Goal: Task Accomplishment & Management: Manage account settings

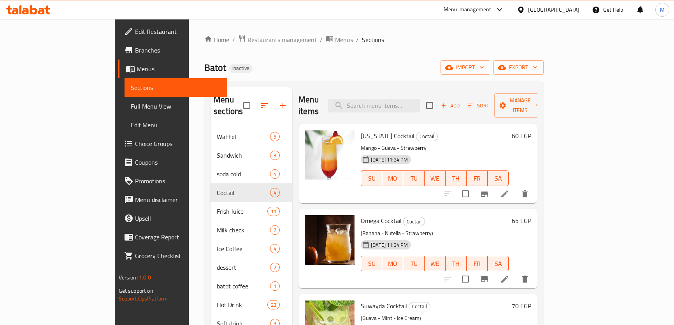
click at [569, 12] on div "[GEOGRAPHIC_DATA]" at bounding box center [553, 9] width 51 height 9
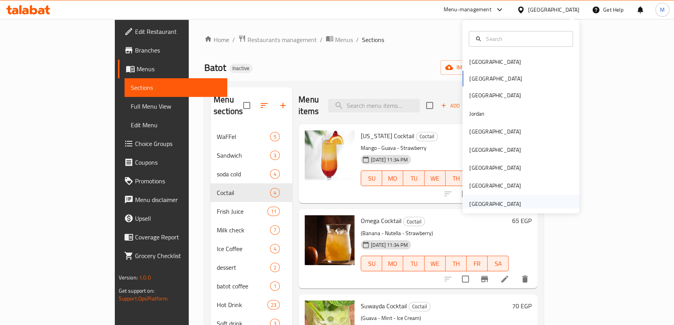
click at [497, 205] on div "[GEOGRAPHIC_DATA]" at bounding box center [494, 204] width 51 height 9
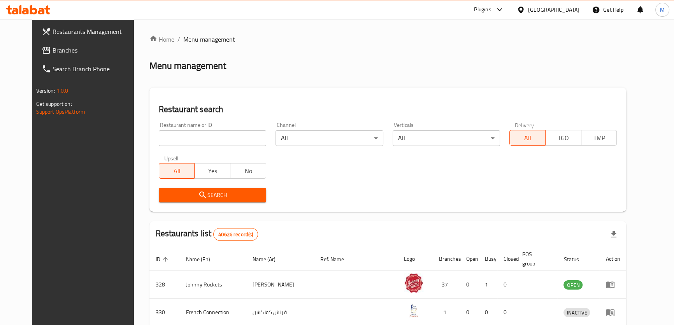
click at [53, 51] on span "Branches" at bounding box center [96, 50] width 86 height 9
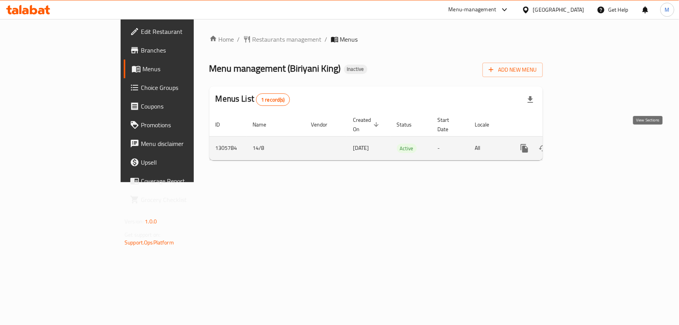
click at [585, 144] on icon "enhanced table" at bounding box center [580, 148] width 9 height 9
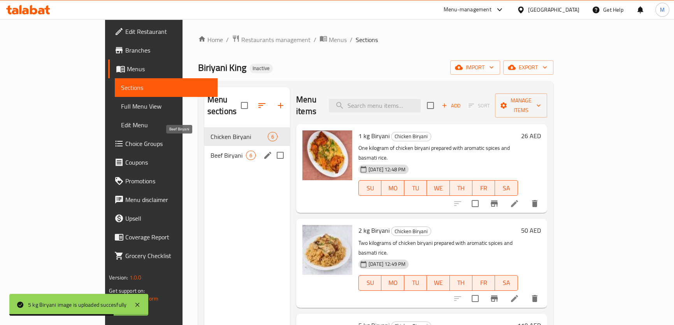
click at [210, 151] on span "Beef Biryani" at bounding box center [227, 155] width 35 height 9
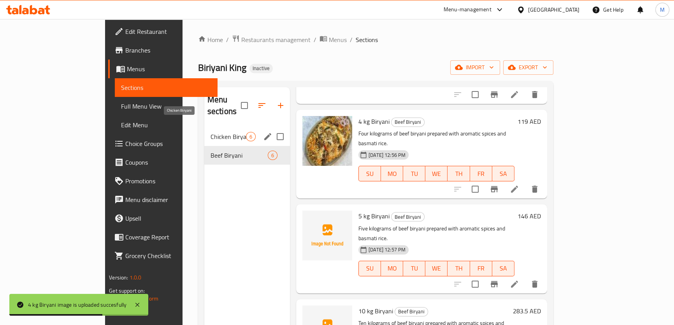
click at [210, 132] on span "Chicken Biryani" at bounding box center [227, 136] width 35 height 9
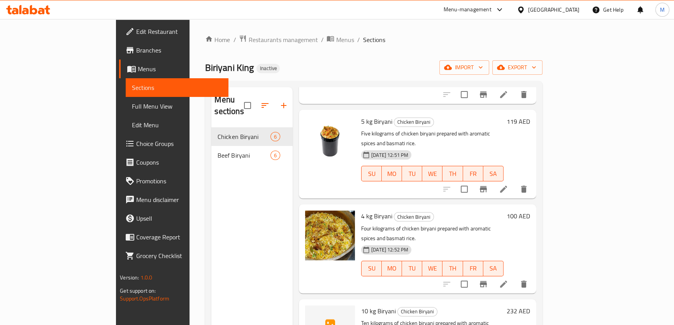
click at [132, 109] on span "Full Menu View" at bounding box center [177, 106] width 90 height 9
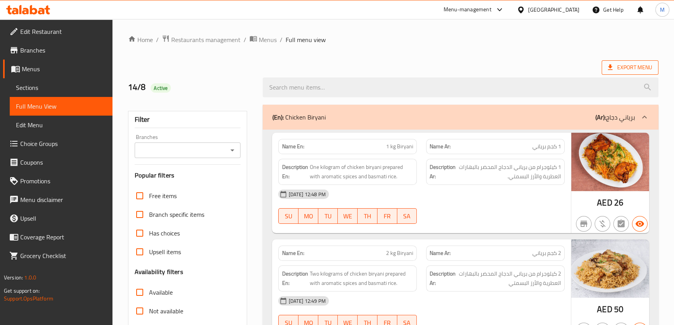
click at [641, 73] on span "Export Menu" at bounding box center [629, 67] width 57 height 14
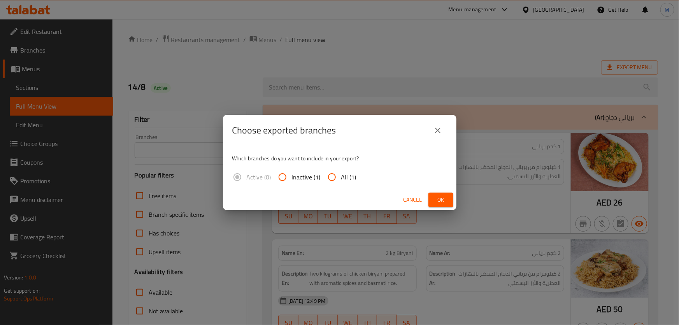
click at [330, 177] on input "All (1)" at bounding box center [331, 177] width 19 height 19
radio input "true"
click at [445, 198] on span "Ok" at bounding box center [440, 200] width 12 height 10
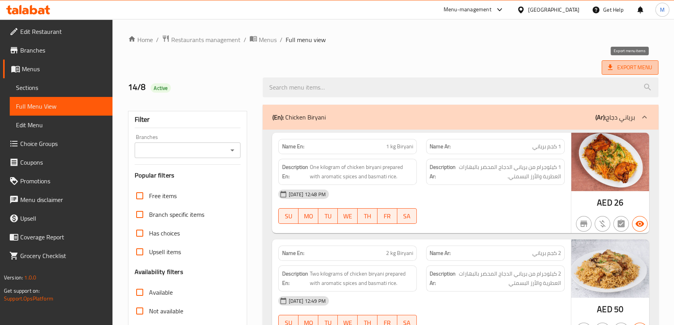
click at [623, 69] on span "Export Menu" at bounding box center [630, 68] width 44 height 10
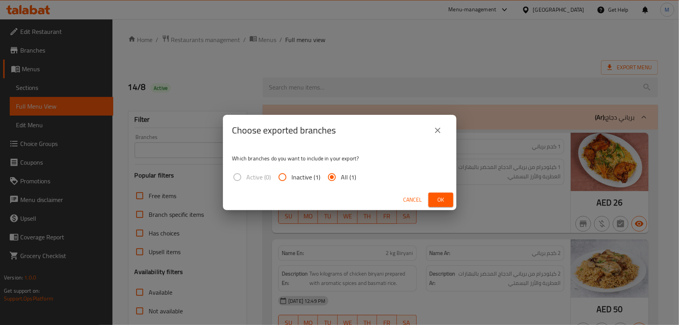
click at [439, 199] on span "Ok" at bounding box center [440, 200] width 12 height 10
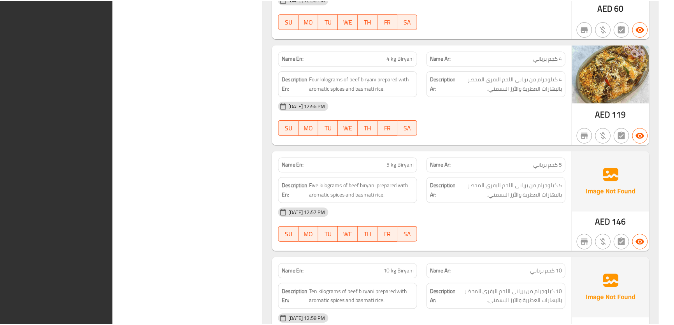
scroll to position [1153, 0]
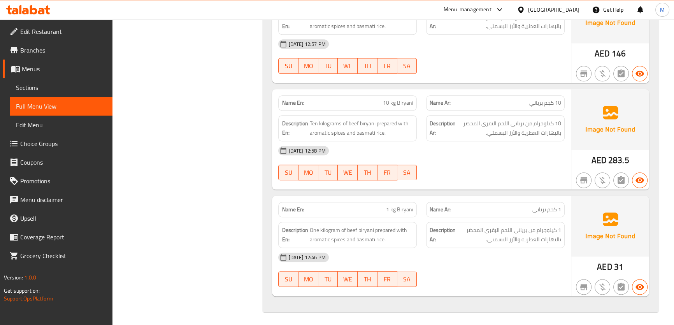
click at [544, 8] on div "United Arab Emirates" at bounding box center [553, 9] width 51 height 9
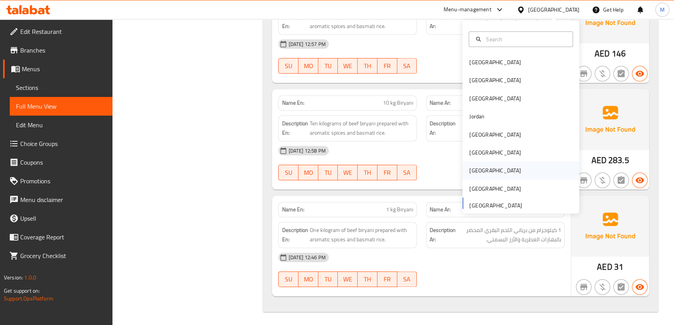
click at [478, 170] on div "Qatar" at bounding box center [495, 170] width 64 height 18
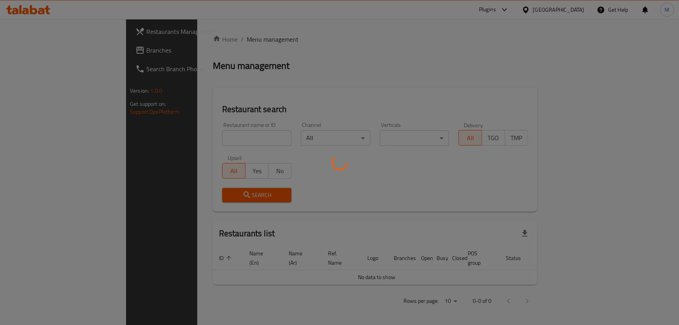
click at [31, 51] on div at bounding box center [339, 162] width 679 height 325
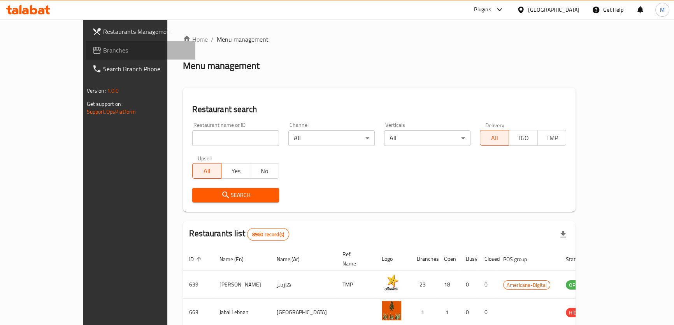
click at [103, 50] on span "Branches" at bounding box center [146, 50] width 86 height 9
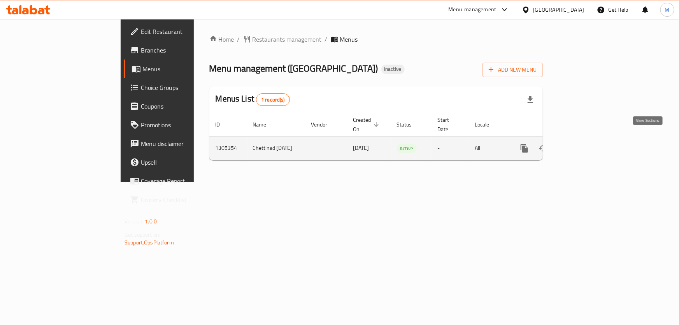
click at [584, 145] on icon "enhanced table" at bounding box center [580, 148] width 7 height 7
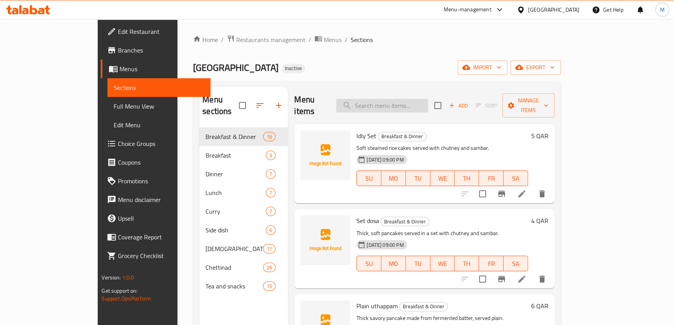
click at [406, 99] on input "search" at bounding box center [382, 106] width 92 height 14
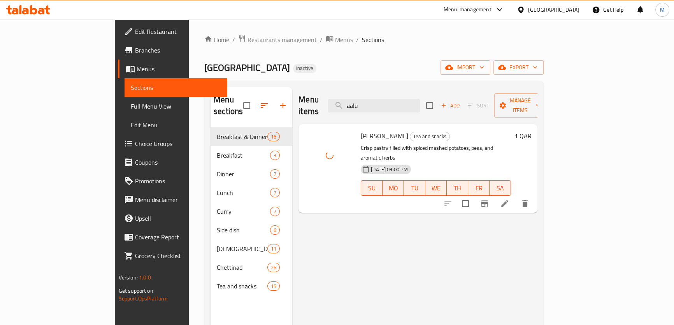
drag, startPoint x: 413, startPoint y: 98, endPoint x: 321, endPoint y: 91, distance: 92.8
click at [321, 91] on div "Menu items aalu Add Sort Manage items" at bounding box center [417, 105] width 239 height 37
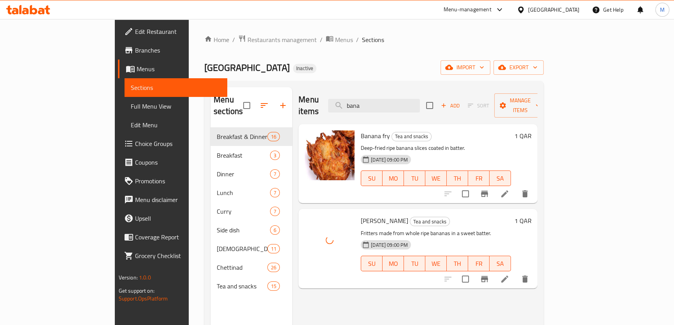
drag, startPoint x: 415, startPoint y: 100, endPoint x: 284, endPoint y: 83, distance: 132.1
click at [285, 84] on div "Menu sections Breakfast & Dinner 16 Breakfast 3 Dinner 7 Lunch 7 Curry 7 Side d…" at bounding box center [373, 249] width 339 height 337
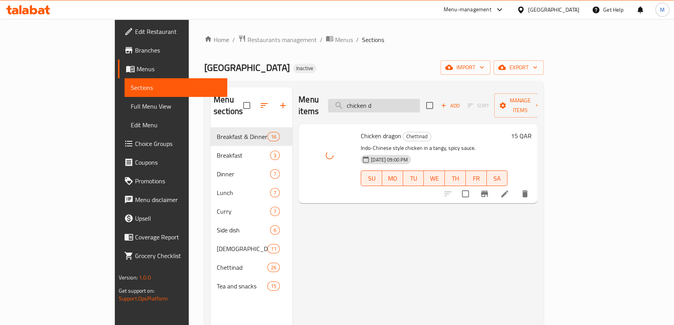
click at [420, 99] on input "chicken d" at bounding box center [374, 106] width 92 height 14
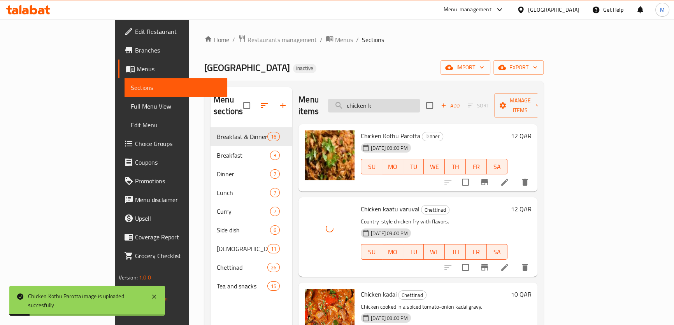
click at [420, 103] on input "chicken k" at bounding box center [374, 106] width 92 height 14
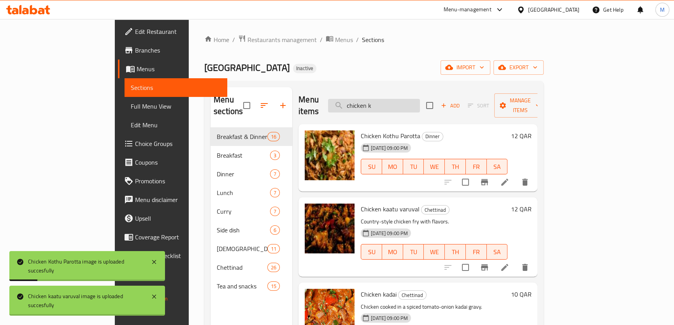
click at [420, 103] on input "chicken k" at bounding box center [374, 106] width 92 height 14
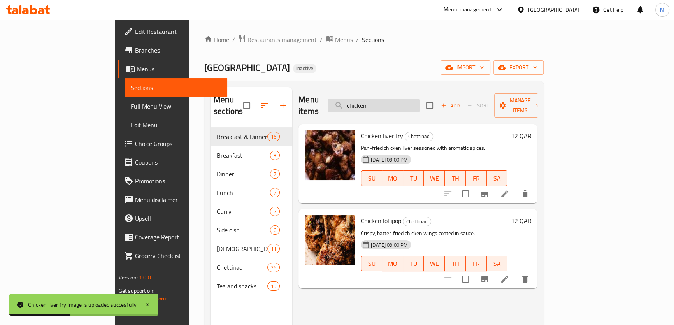
drag, startPoint x: 424, startPoint y: 102, endPoint x: 408, endPoint y: 97, distance: 15.9
click at [408, 99] on input "chicken l" at bounding box center [374, 106] width 92 height 14
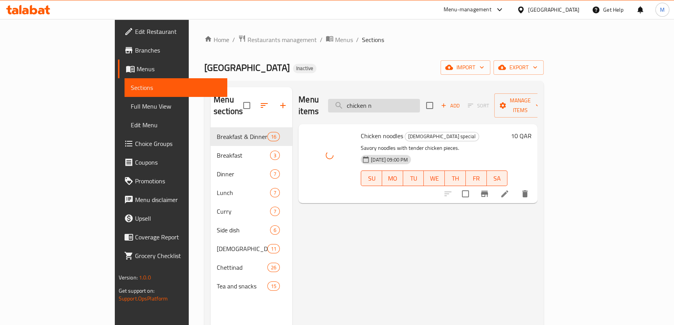
click at [420, 100] on input "chicken n" at bounding box center [374, 106] width 92 height 14
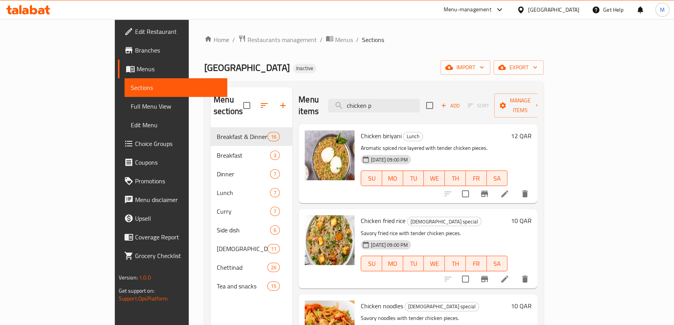
drag, startPoint x: 426, startPoint y: 104, endPoint x: 321, endPoint y: 103, distance: 105.0
click at [321, 103] on div "Menu items chicken p Add Sort Manage items" at bounding box center [417, 105] width 239 height 37
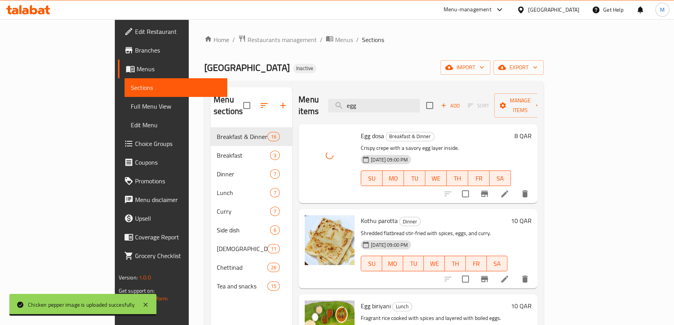
drag, startPoint x: 409, startPoint y: 102, endPoint x: 241, endPoint y: 80, distance: 169.5
click at [248, 82] on div "Menu sections Breakfast & Dinner 16 Breakfast 3 Dinner 7 Lunch 7 Curry 7 Side d…" at bounding box center [373, 249] width 339 height 337
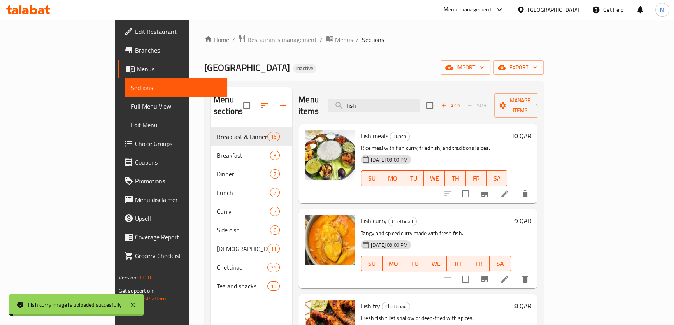
click at [298, 96] on div "Menu items fish Add Sort Manage items" at bounding box center [417, 105] width 239 height 37
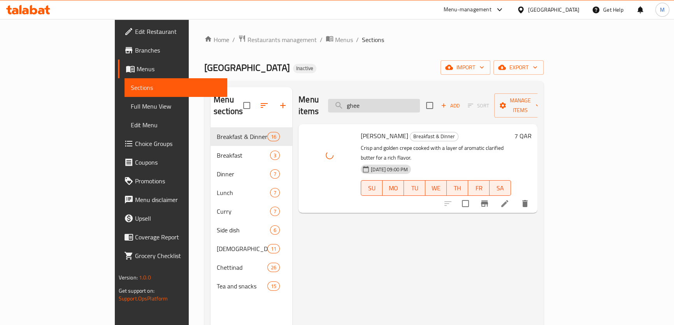
drag, startPoint x: 408, startPoint y: 98, endPoint x: 390, endPoint y: 99, distance: 17.9
click at [390, 99] on input "ghee" at bounding box center [374, 106] width 92 height 14
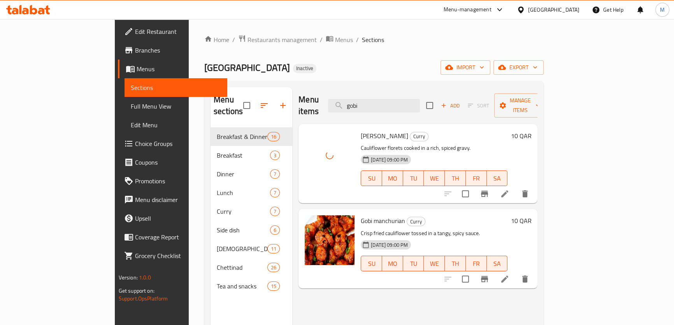
drag, startPoint x: 374, startPoint y: 98, endPoint x: 236, endPoint y: 98, distance: 137.7
click at [236, 98] on div "Menu sections Breakfast & Dinner 16 Breakfast 3 Dinner 7 Lunch 7 Curry 7 Side d…" at bounding box center [373, 249] width 327 height 325
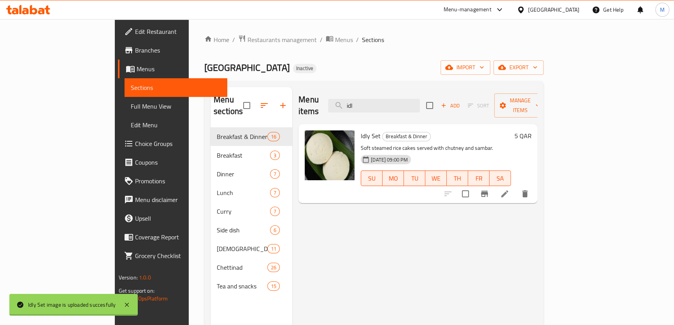
drag, startPoint x: 408, startPoint y: 97, endPoint x: 273, endPoint y: 94, distance: 135.4
click at [298, 94] on div "Menu items idl Add Sort Manage items" at bounding box center [417, 105] width 239 height 37
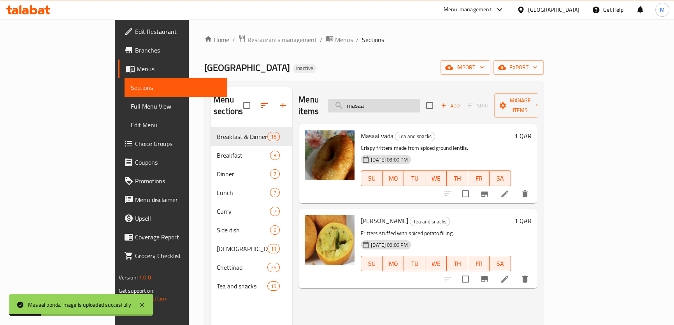
drag, startPoint x: 415, startPoint y: 101, endPoint x: 394, endPoint y: 101, distance: 21.8
click at [394, 101] on input "masaa" at bounding box center [374, 106] width 92 height 14
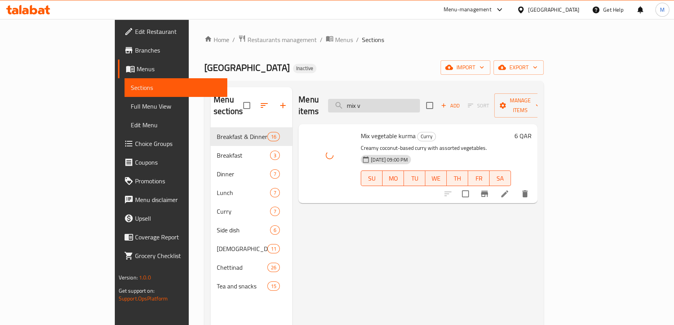
click at [420, 99] on input "mix v" at bounding box center [374, 106] width 92 height 14
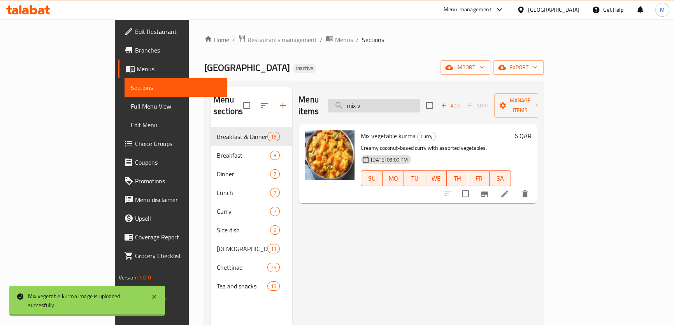
click at [420, 100] on input "mix v" at bounding box center [374, 106] width 92 height 14
drag, startPoint x: 442, startPoint y: 102, endPoint x: 265, endPoint y: 92, distance: 177.3
click at [292, 92] on div "Menu items mix v Add Sort Manage items Mix vegetable kurma Curry Creamy coconut…" at bounding box center [414, 249] width 245 height 325
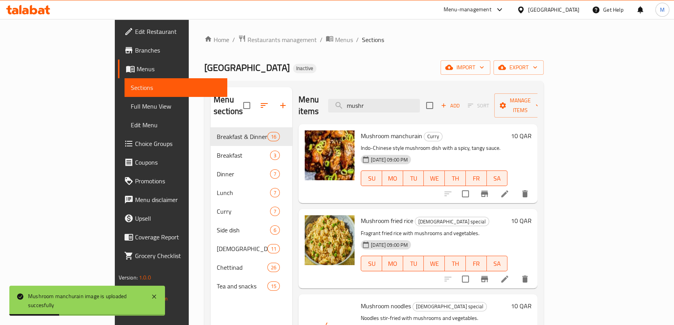
drag, startPoint x: 419, startPoint y: 104, endPoint x: 346, endPoint y: 94, distance: 74.3
click at [346, 94] on div "Menu items mushr Add Sort Manage items" at bounding box center [417, 105] width 239 height 37
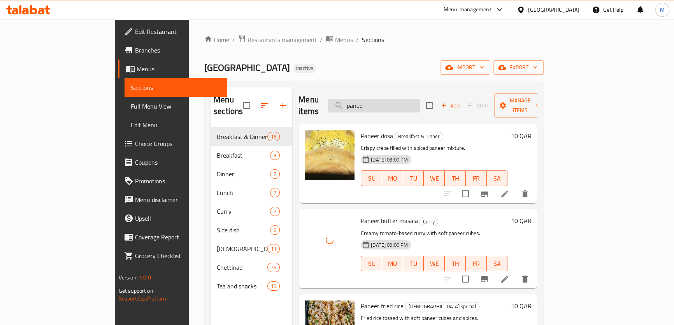
drag, startPoint x: 412, startPoint y: 96, endPoint x: 393, endPoint y: 97, distance: 19.5
click at [393, 99] on input "panee" at bounding box center [374, 106] width 92 height 14
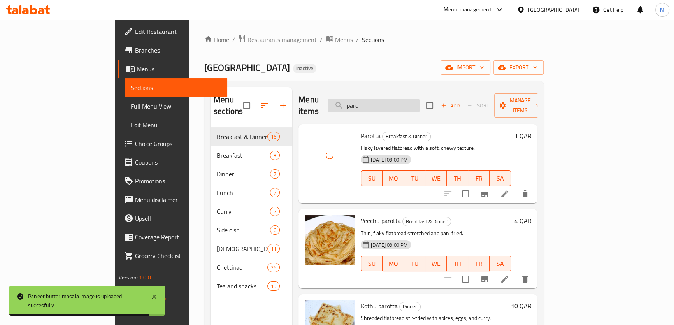
drag, startPoint x: 405, startPoint y: 101, endPoint x: 389, endPoint y: 99, distance: 16.1
click at [389, 99] on input "paro" at bounding box center [374, 106] width 92 height 14
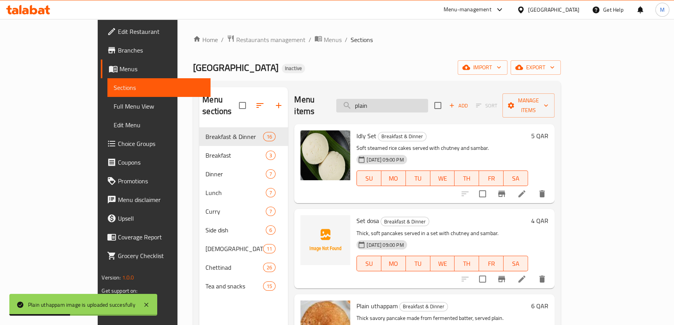
drag, startPoint x: 394, startPoint y: 95, endPoint x: 387, endPoint y: 93, distance: 6.9
click at [387, 99] on input "plain" at bounding box center [382, 106] width 92 height 14
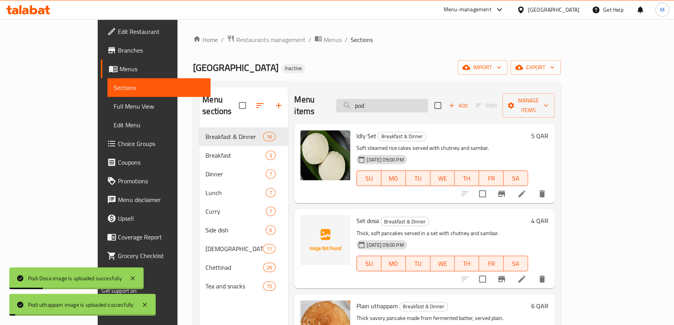
drag, startPoint x: 408, startPoint y: 97, endPoint x: 391, endPoint y: 98, distance: 17.5
click at [391, 99] on input "pod" at bounding box center [382, 106] width 92 height 14
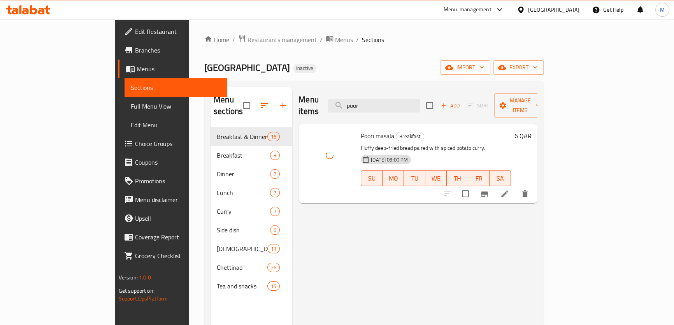
drag, startPoint x: 420, startPoint y: 100, endPoint x: 324, endPoint y: 94, distance: 95.9
click at [324, 94] on div "Menu items poor Add Sort Manage items" at bounding box center [417, 105] width 239 height 37
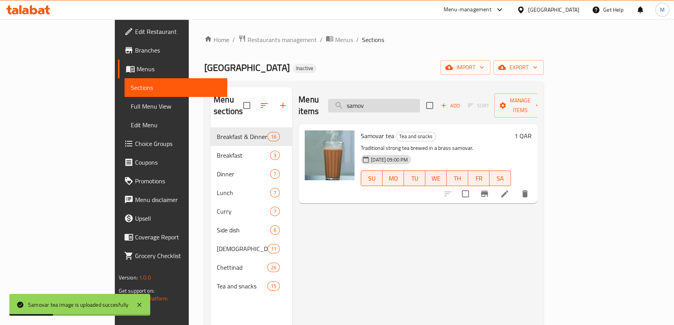
drag, startPoint x: 414, startPoint y: 99, endPoint x: 392, endPoint y: 94, distance: 22.7
click at [392, 99] on input "samov" at bounding box center [374, 106] width 92 height 14
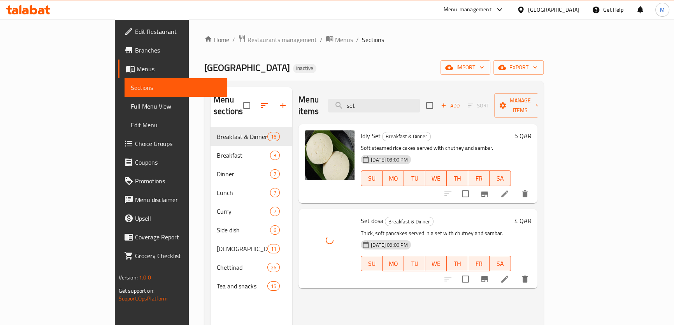
drag, startPoint x: 412, startPoint y: 101, endPoint x: 359, endPoint y: 100, distance: 53.3
click at [359, 100] on div "Menu items set Add Sort Manage items" at bounding box center [417, 105] width 239 height 37
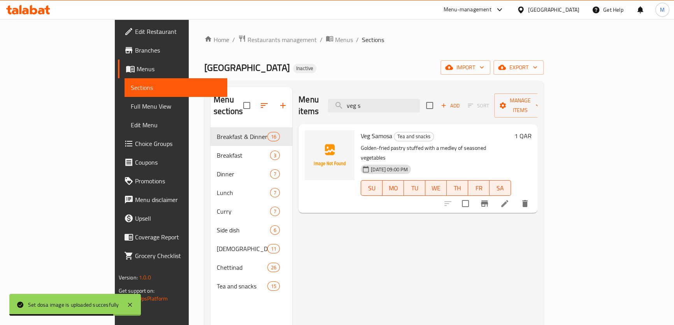
type input "veg s"
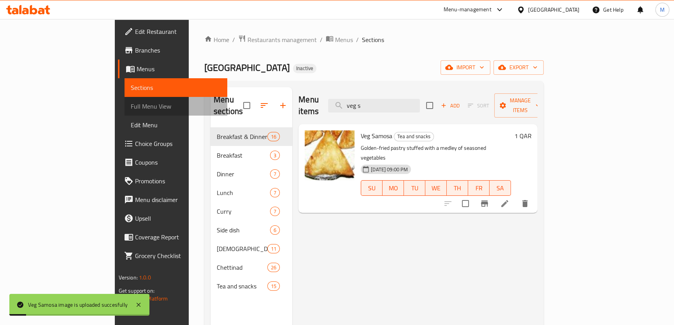
click at [131, 103] on span "Full Menu View" at bounding box center [176, 106] width 90 height 9
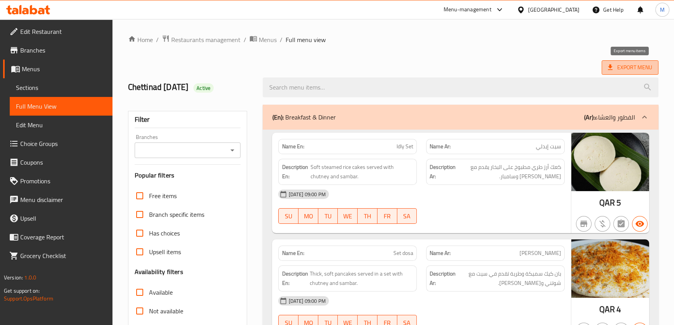
click at [634, 67] on span "Export Menu" at bounding box center [630, 68] width 44 height 10
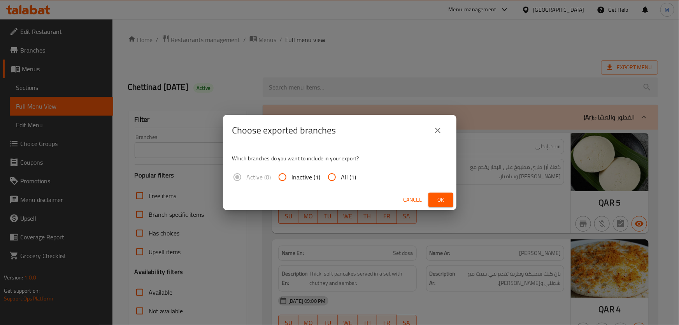
click at [347, 175] on span "All (1)" at bounding box center [348, 176] width 15 height 9
click at [341, 175] on input "All (1)" at bounding box center [331, 177] width 19 height 19
radio input "true"
click at [440, 199] on span "Ok" at bounding box center [440, 200] width 12 height 10
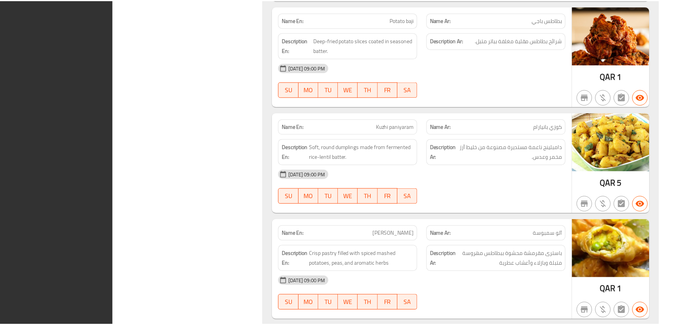
scroll to position [10684, 0]
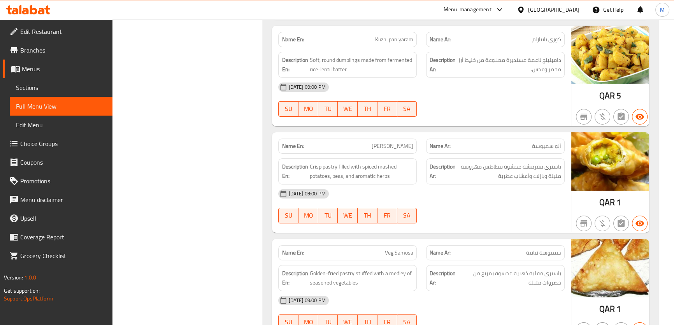
click at [34, 84] on span "Sections" at bounding box center [61, 87] width 90 height 9
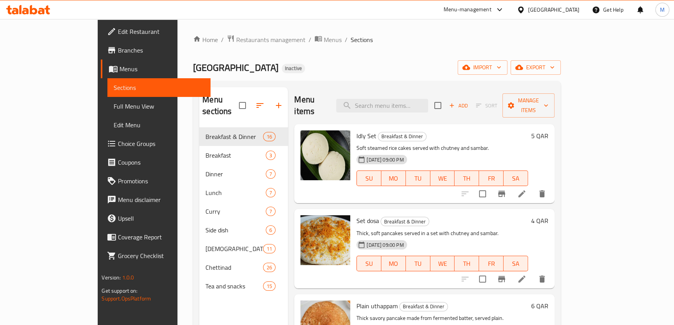
click at [525, 9] on icon at bounding box center [521, 10] width 8 height 8
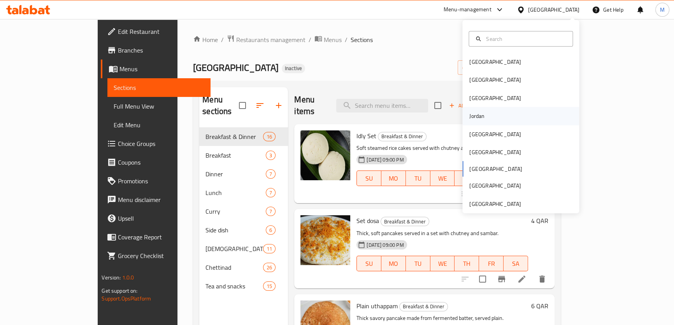
click at [483, 113] on div "Jordan" at bounding box center [477, 116] width 28 height 18
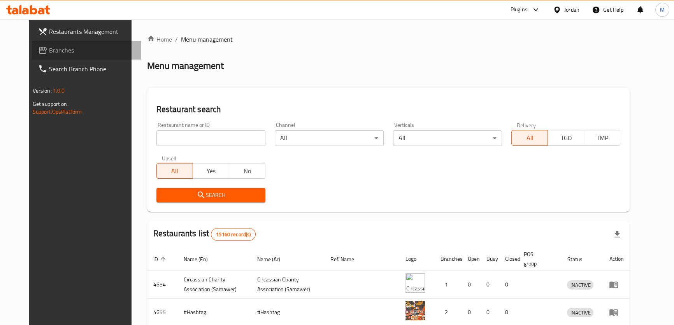
click at [49, 49] on span "Branches" at bounding box center [92, 50] width 86 height 9
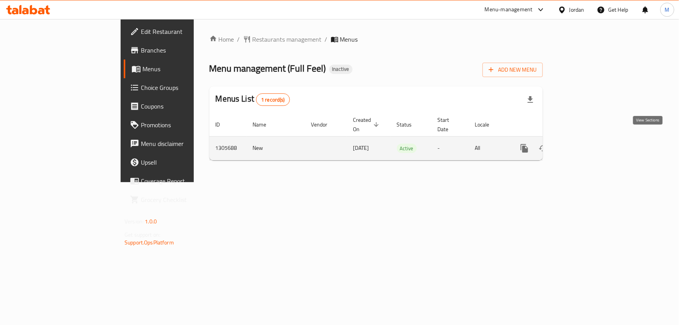
click at [584, 145] on icon "enhanced table" at bounding box center [580, 148] width 7 height 7
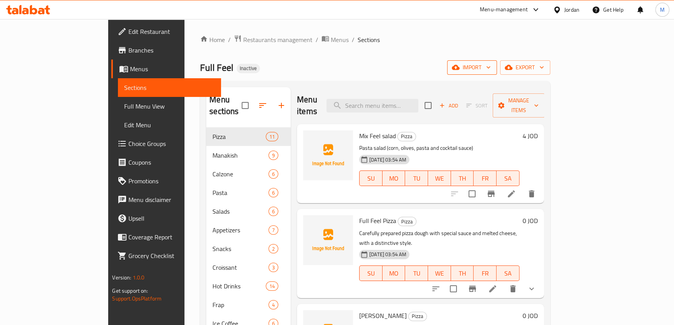
click at [490, 67] on span "import" at bounding box center [471, 68] width 37 height 10
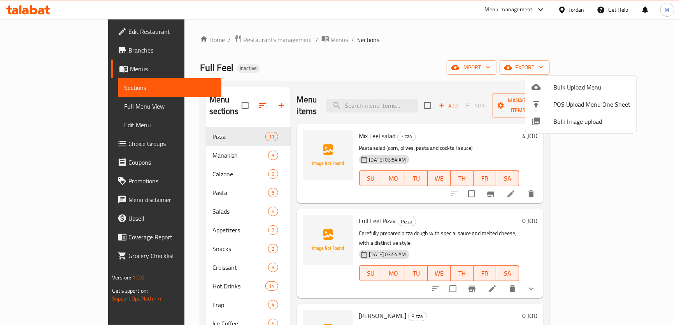
click at [580, 123] on span "Bulk Image upload" at bounding box center [591, 121] width 77 height 9
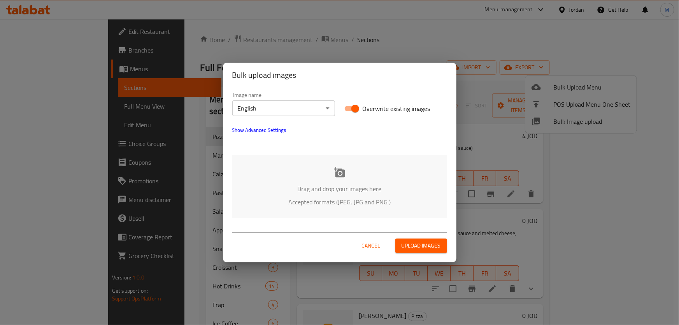
click at [358, 110] on input "Overwrite existing images" at bounding box center [355, 108] width 44 height 15
checkbox input "false"
click at [295, 106] on body "​ Menu-management Jordan Get Help M Edit Restaurant Branches Menus Sections Ful…" at bounding box center [339, 172] width 679 height 306
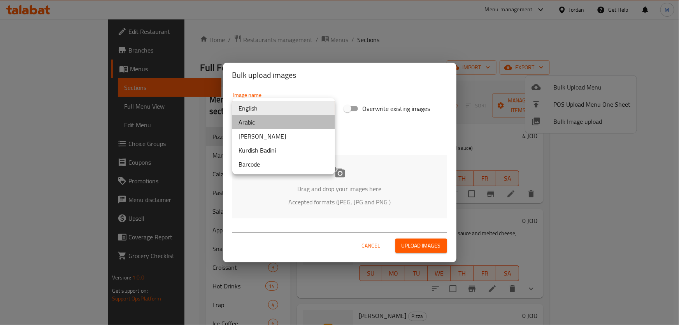
click at [266, 124] on li "Arabic" at bounding box center [283, 122] width 103 height 14
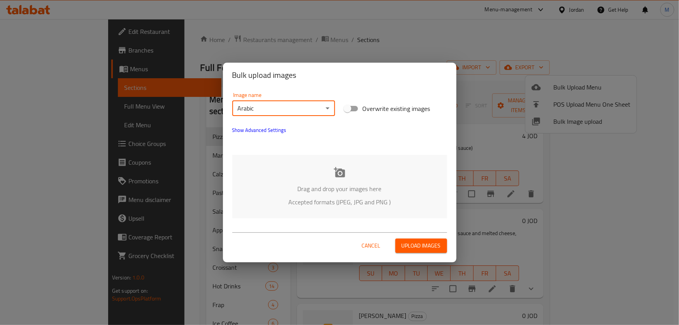
click at [355, 197] on p "Accepted formats (JPEG, JPG and PNG )" at bounding box center [339, 201] width 191 height 9
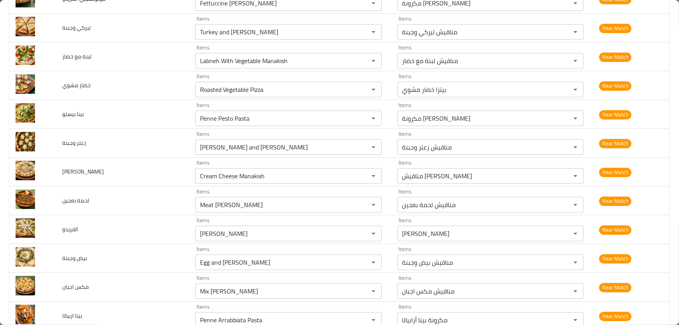
scroll to position [3142, 0]
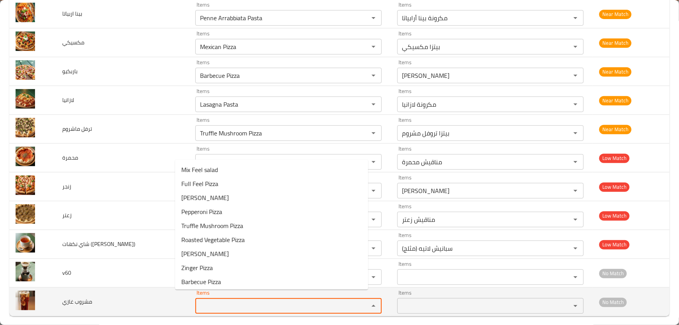
click at [198, 300] on غازي "Items" at bounding box center [277, 305] width 159 height 11
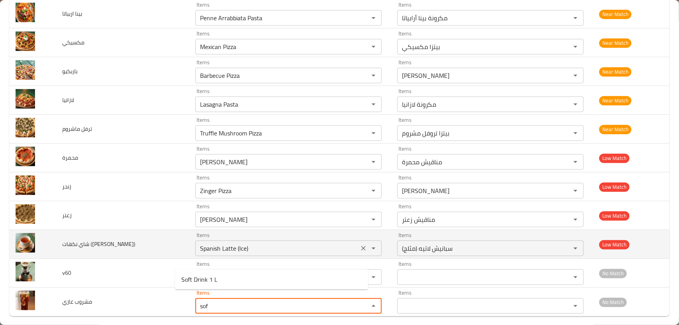
type غازي "sof"
click at [257, 243] on tea\) "Spanish Latte (Ice)" at bounding box center [277, 248] width 159 height 11
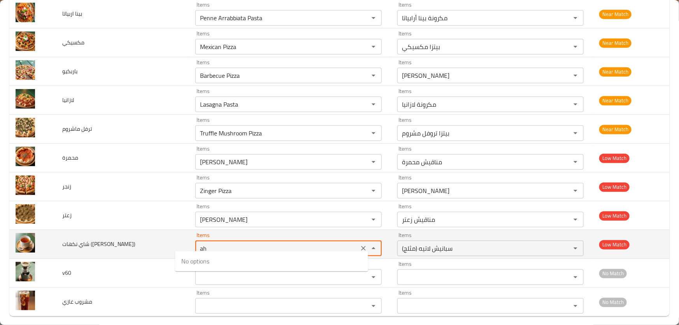
type tea\) "a"
type tea\) "f"
type tea\) "tea"
click at [129, 238] on td "شاي نكهات (ahmad tea)" at bounding box center [122, 244] width 133 height 29
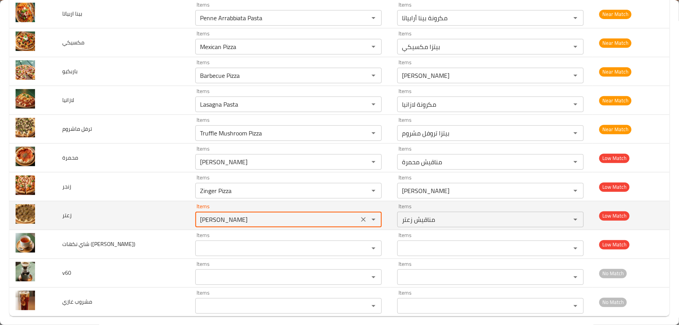
click at [238, 214] on input "[PERSON_NAME]" at bounding box center [277, 219] width 159 height 11
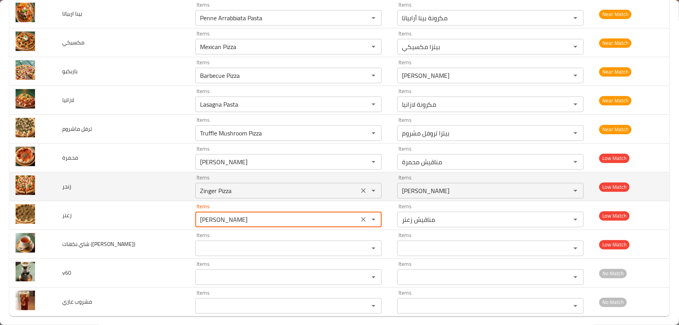
click at [247, 186] on input "Zinger Pizza" at bounding box center [277, 190] width 159 height 11
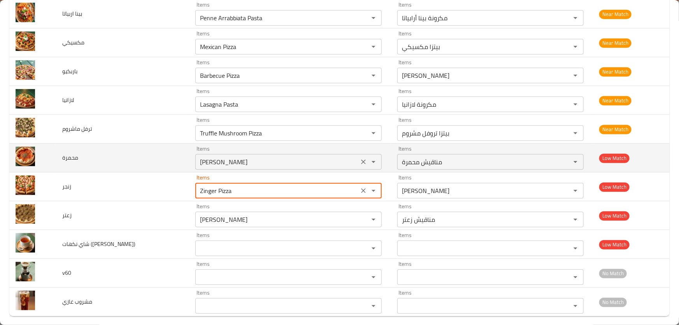
click at [264, 156] on input "[PERSON_NAME]" at bounding box center [277, 161] width 159 height 11
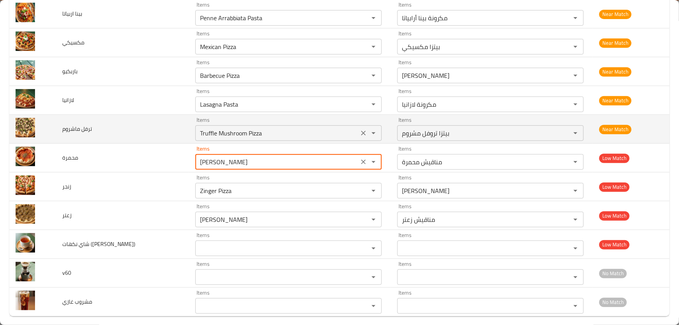
click at [231, 128] on ماشروم "Truffle Mushroom Pizza" at bounding box center [277, 133] width 159 height 11
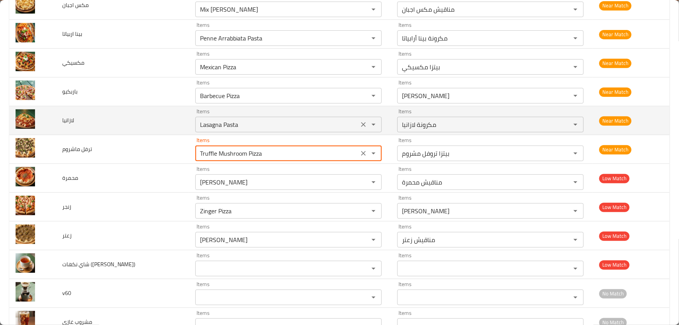
scroll to position [3106, 0]
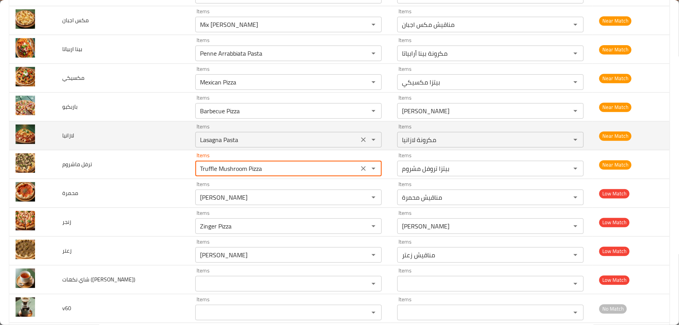
click at [242, 136] on input "Lasagna Pasta" at bounding box center [277, 139] width 159 height 11
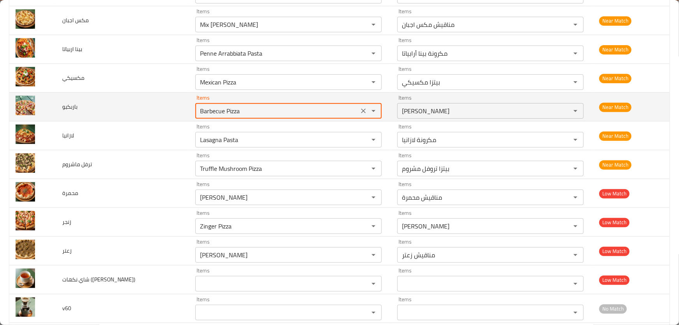
click at [228, 105] on input "Barbecue Pizza" at bounding box center [277, 110] width 159 height 11
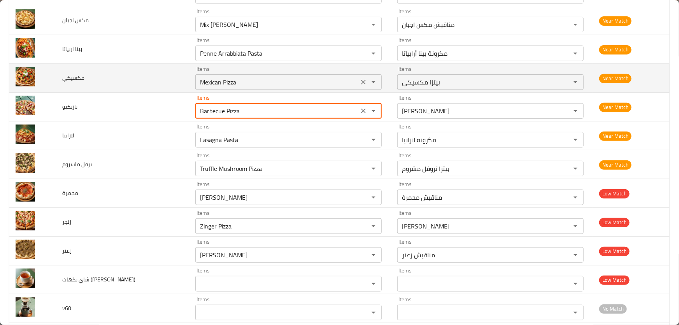
click at [222, 77] on input "Mexican Pizza" at bounding box center [277, 82] width 159 height 11
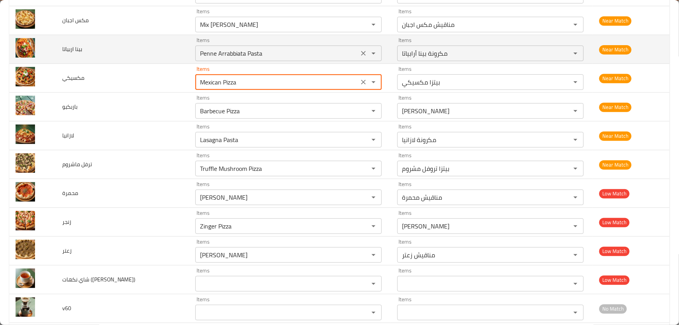
click at [239, 48] on اربياتا "Penne Arrabbiata Pasta" at bounding box center [277, 53] width 159 height 11
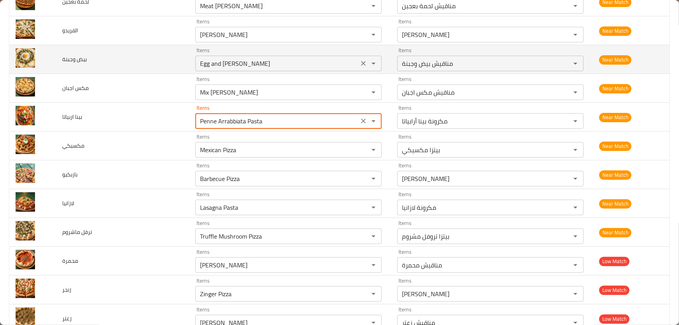
scroll to position [3036, 0]
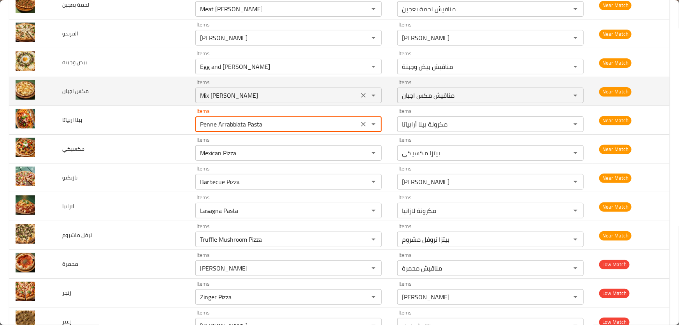
click at [214, 93] on اجبان "Mix [PERSON_NAME]" at bounding box center [277, 95] width 159 height 11
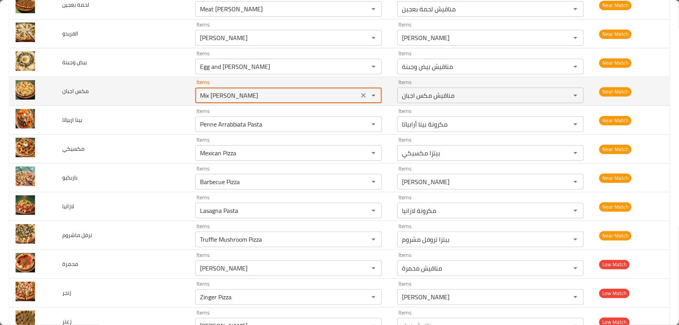
click at [263, 90] on اجبان "Mix [PERSON_NAME]" at bounding box center [277, 95] width 159 height 11
drag, startPoint x: 209, startPoint y: 89, endPoint x: 174, endPoint y: 87, distance: 35.1
click at [189, 87] on td "Items Mix Cheese Manakish Items" at bounding box center [290, 91] width 202 height 29
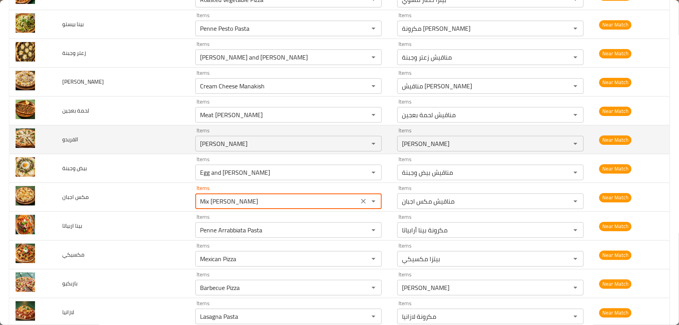
scroll to position [2929, 0]
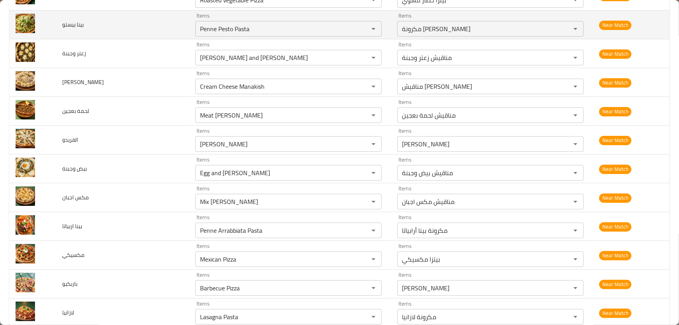
drag, startPoint x: 127, startPoint y: 25, endPoint x: 83, endPoint y: 19, distance: 44.7
click at [86, 19] on td "بينا بيستو" at bounding box center [122, 25] width 133 height 29
drag, startPoint x: 93, startPoint y: 19, endPoint x: 63, endPoint y: 18, distance: 30.0
click at [63, 18] on td "بينا بيستو" at bounding box center [122, 25] width 133 height 29
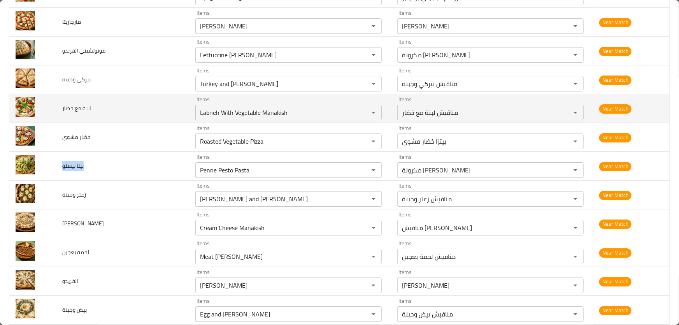
scroll to position [2753, 0]
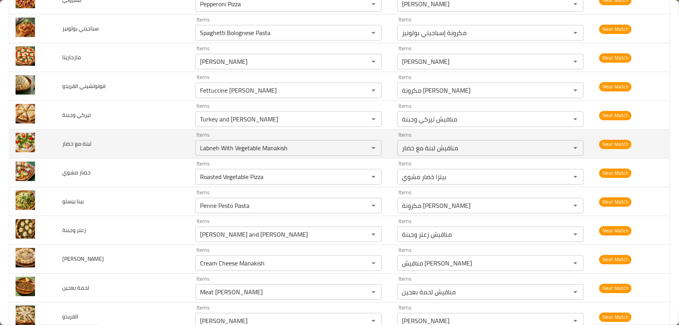
click at [91, 138] on span "لبنة مع خضار" at bounding box center [76, 143] width 29 height 10
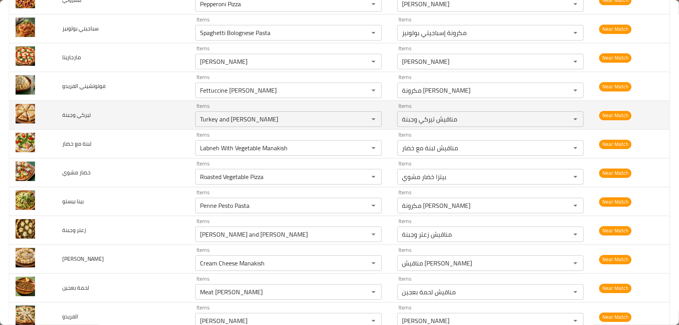
click at [92, 115] on td "تيركي وجبنة" at bounding box center [122, 115] width 133 height 29
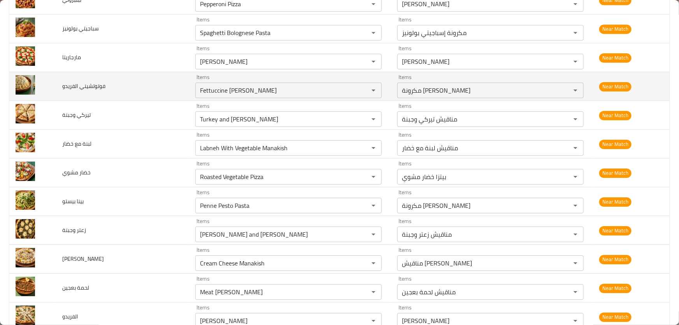
click at [81, 85] on span "فوتوتشيني الفريدو" at bounding box center [83, 86] width 43 height 10
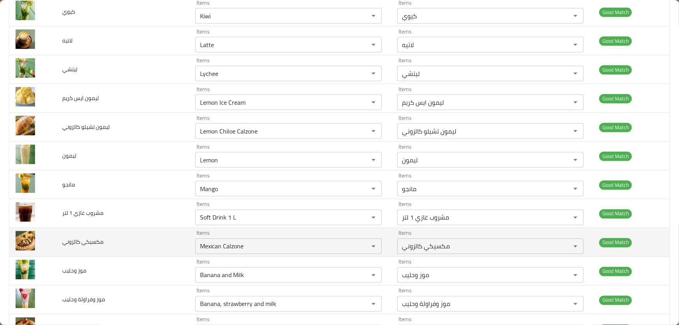
scroll to position [2046, 0]
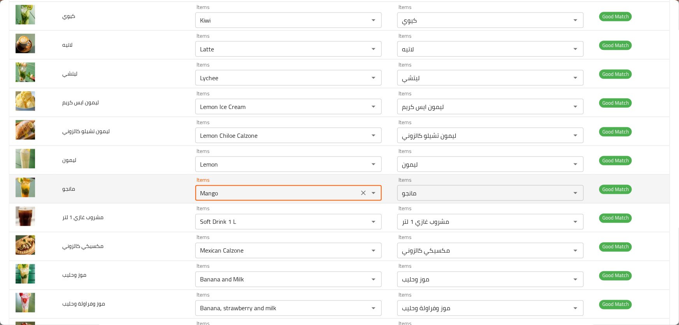
click at [232, 190] on input "Mango" at bounding box center [277, 192] width 159 height 11
click at [247, 190] on input "Mango" at bounding box center [277, 192] width 159 height 11
type input "Mango"
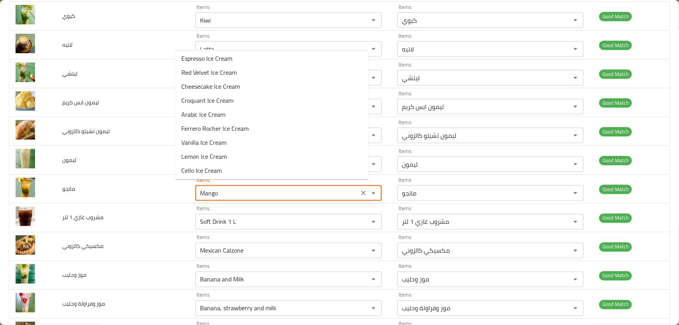
scroll to position [1485, 0]
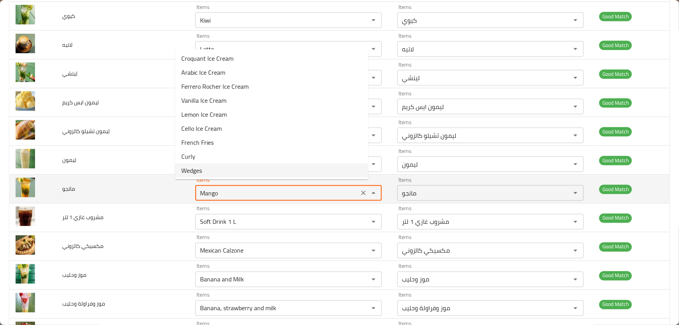
drag, startPoint x: 179, startPoint y: 190, endPoint x: 125, endPoint y: 182, distance: 53.8
click at [127, 183] on tr "مانجو Items Mango Items Items مانجو Items Good Match" at bounding box center [339, 189] width 660 height 29
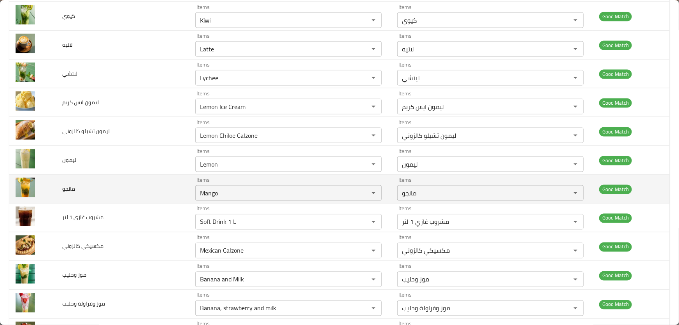
click at [111, 179] on td "مانجو" at bounding box center [122, 189] width 133 height 29
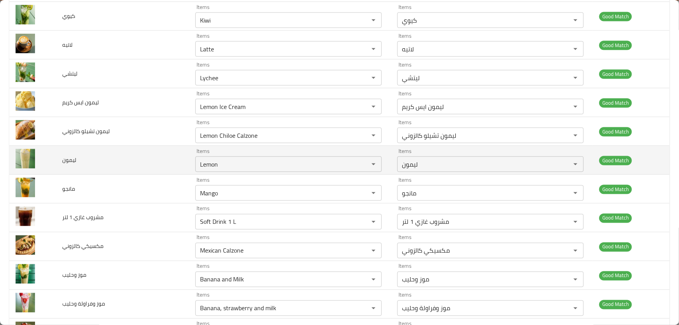
click at [117, 156] on td "ليمون" at bounding box center [122, 160] width 133 height 29
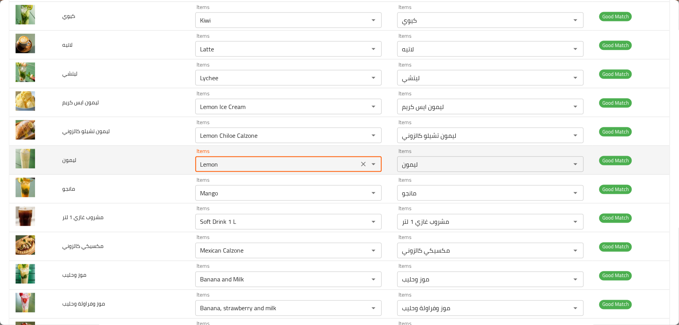
drag, startPoint x: 209, startPoint y: 162, endPoint x: 151, endPoint y: 162, distance: 58.3
click at [151, 162] on tr "ليمون Items Lemon Items Items ليمون Items Good Match" at bounding box center [339, 160] width 660 height 29
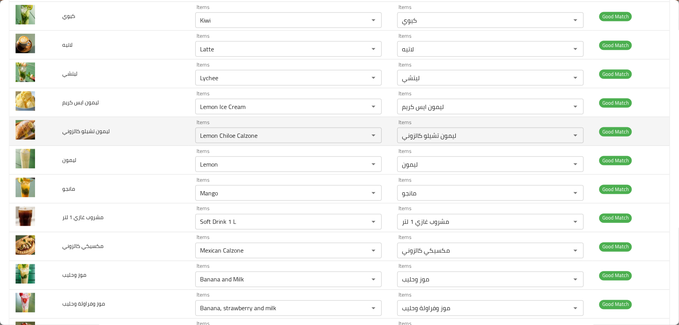
click at [102, 129] on span "ليمون تشيلو كالزوني" at bounding box center [85, 131] width 47 height 10
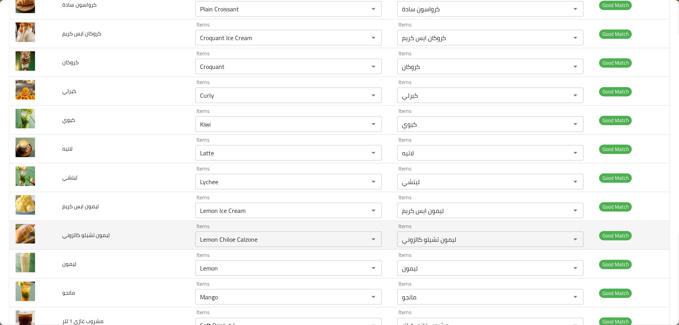
scroll to position [1939, 0]
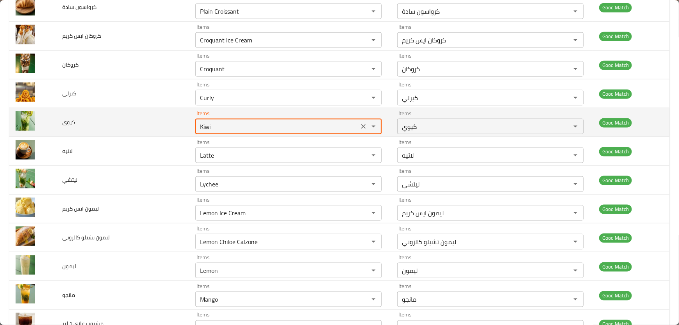
drag, startPoint x: 200, startPoint y: 121, endPoint x: 176, endPoint y: 114, distance: 24.6
click at [161, 116] on tr "كيوي Items Kiwi Items Items كيوي Items Good Match" at bounding box center [339, 122] width 660 height 29
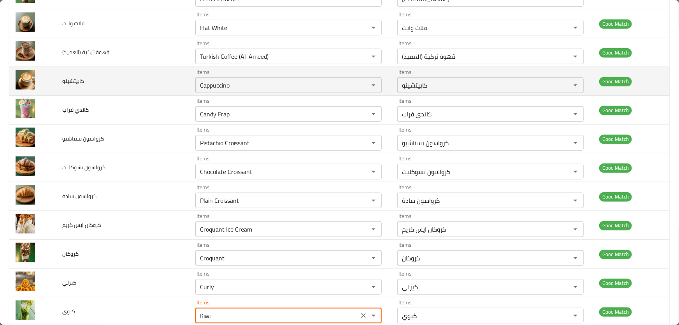
scroll to position [1762, 0]
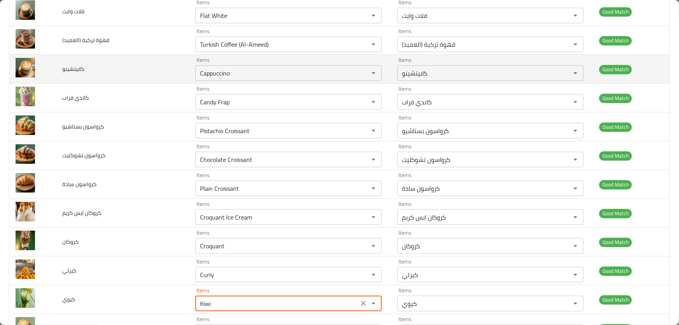
click at [118, 95] on td "كاندي فراب" at bounding box center [122, 98] width 133 height 29
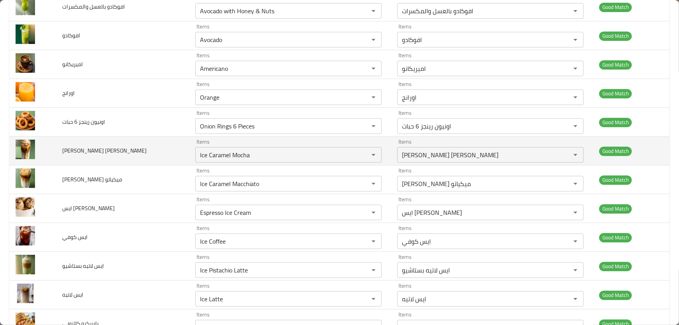
scroll to position [101, 0]
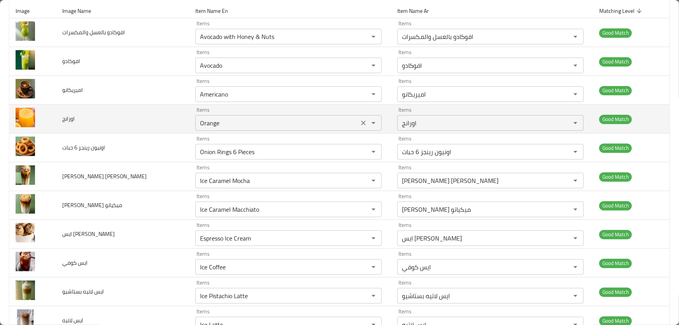
click at [229, 124] on input "Orange" at bounding box center [277, 122] width 159 height 11
type input "Orange"
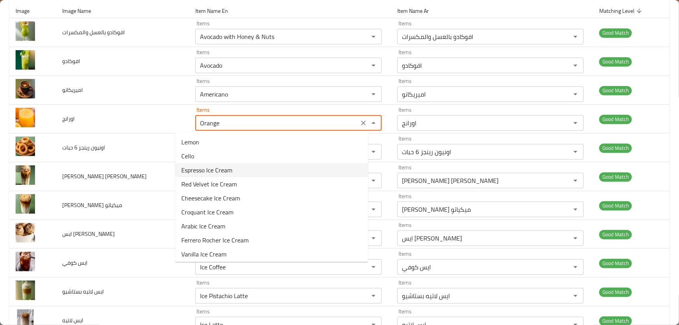
scroll to position [1485, 0]
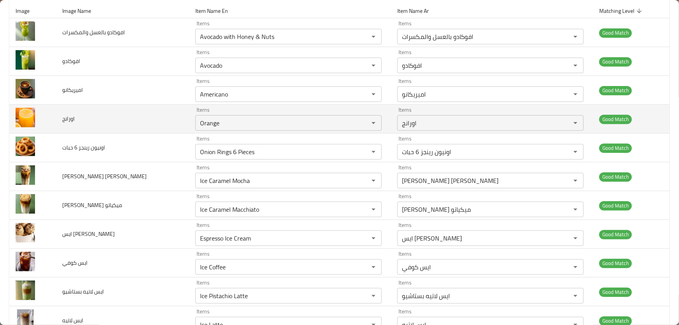
click at [139, 123] on td "اورانج" at bounding box center [122, 119] width 133 height 29
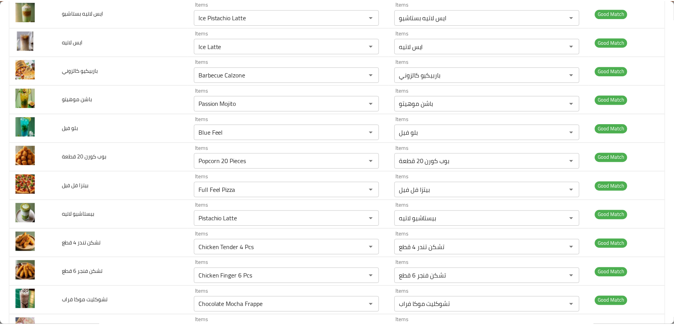
scroll to position [0, 0]
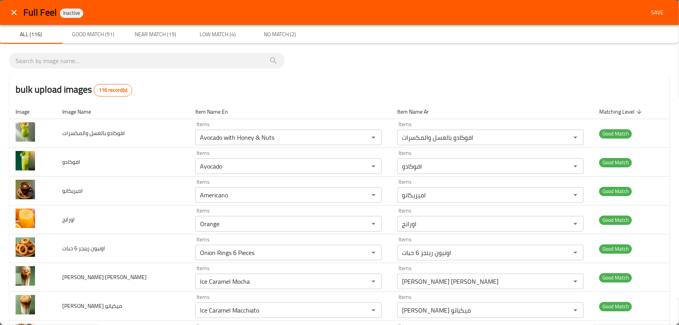
click at [653, 12] on span "Save" at bounding box center [657, 13] width 19 height 10
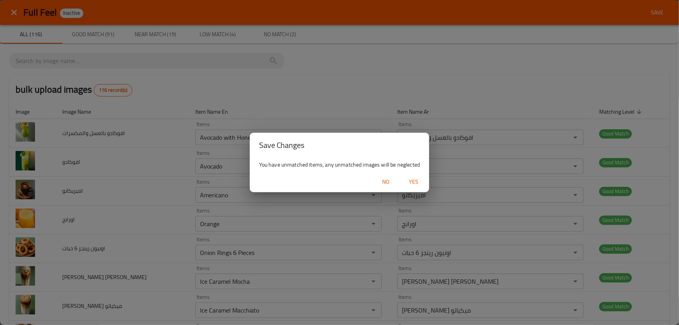
click at [414, 182] on span "Yes" at bounding box center [413, 182] width 19 height 10
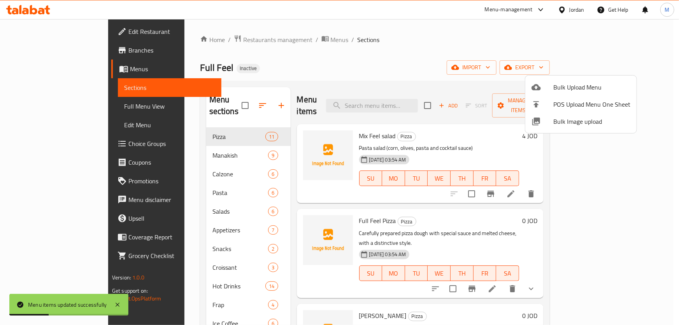
click at [161, 144] on div at bounding box center [339, 162] width 679 height 325
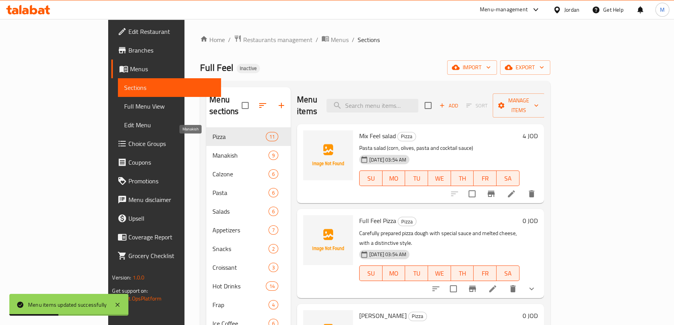
click at [212, 151] on span "Manakish" at bounding box center [240, 155] width 56 height 9
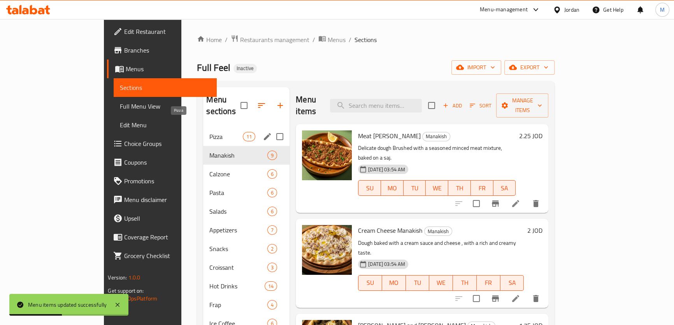
click at [209, 132] on span "Pizza" at bounding box center [225, 136] width 33 height 9
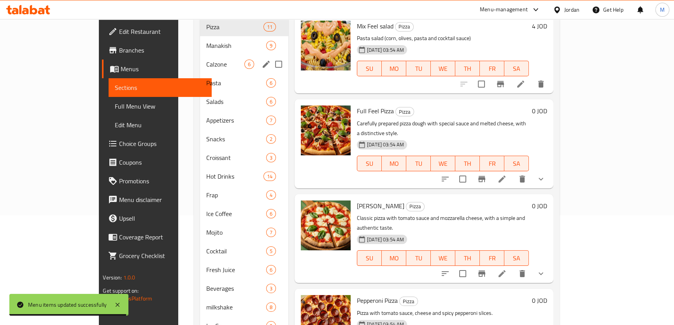
scroll to position [45, 0]
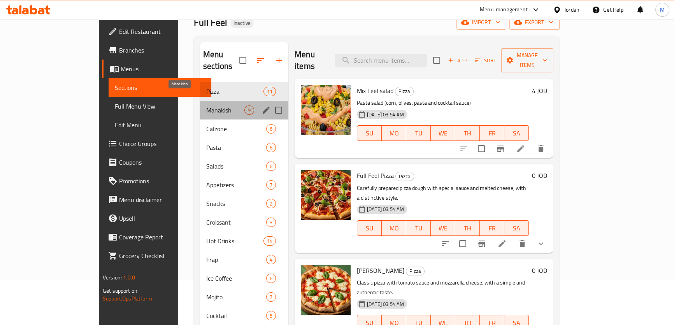
click at [206, 105] on span "Manakish" at bounding box center [225, 109] width 38 height 9
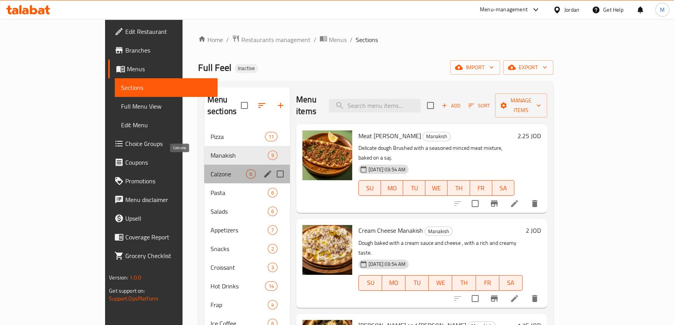
click at [210, 169] on span "Calzone" at bounding box center [227, 173] width 35 height 9
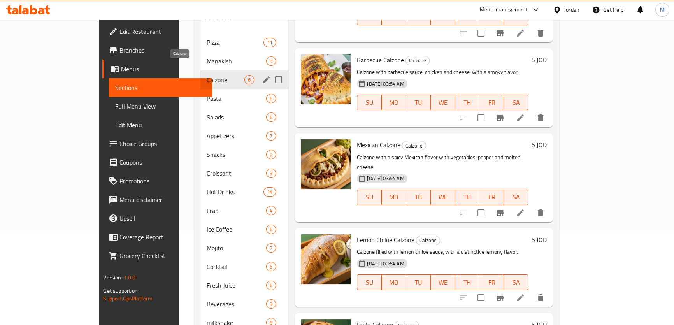
scroll to position [45, 0]
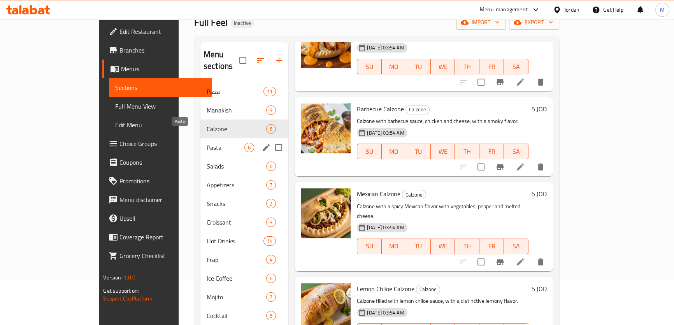
click at [207, 143] on span "Pasta" at bounding box center [226, 147] width 38 height 9
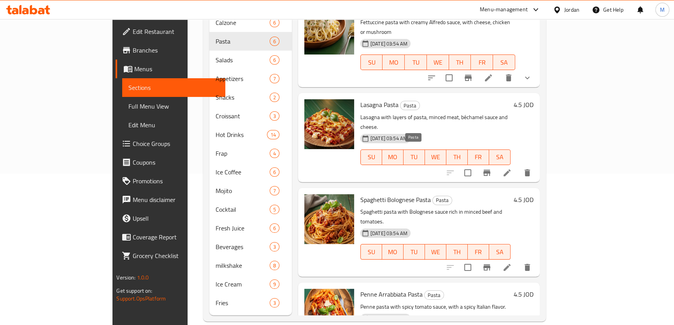
scroll to position [161, 0]
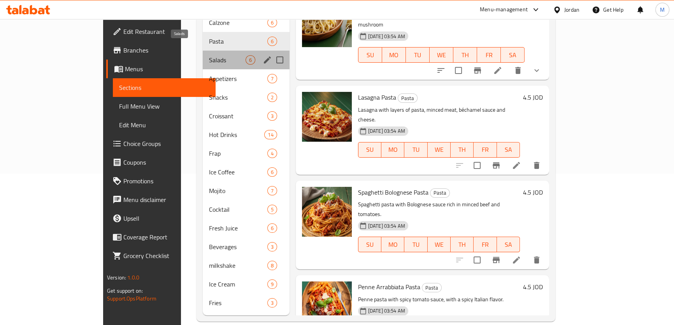
click at [209, 55] on span "Salads" at bounding box center [227, 59] width 36 height 9
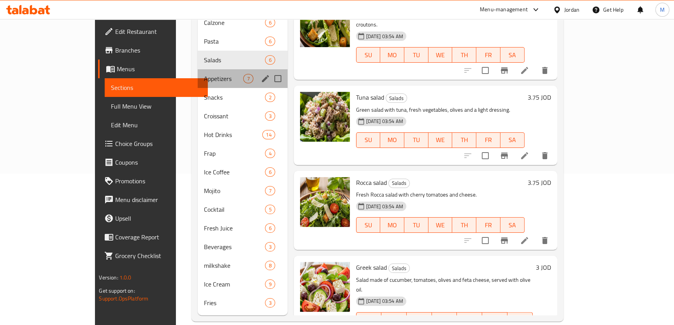
click at [198, 69] on div "Appetizers 7" at bounding box center [243, 78] width 90 height 19
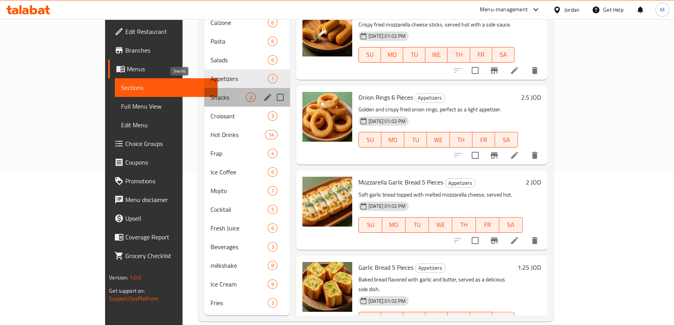
click at [210, 93] on span "Snacks" at bounding box center [227, 97] width 35 height 9
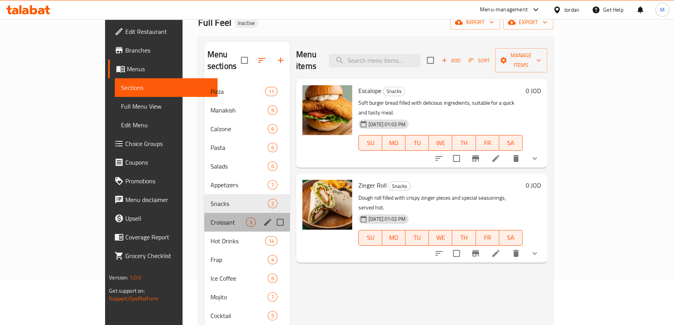
click at [204, 213] on div "Croissant 3" at bounding box center [247, 222] width 86 height 19
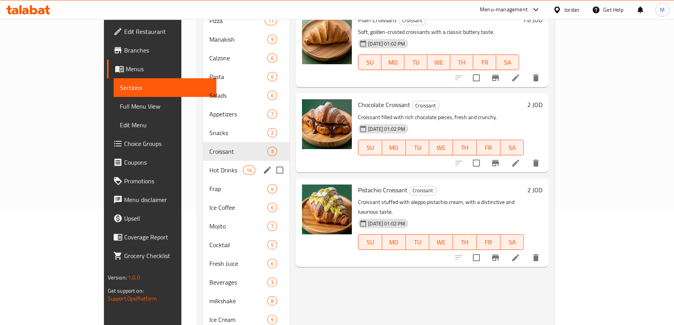
click at [209, 165] on span "Hot Drinks" at bounding box center [225, 169] width 33 height 9
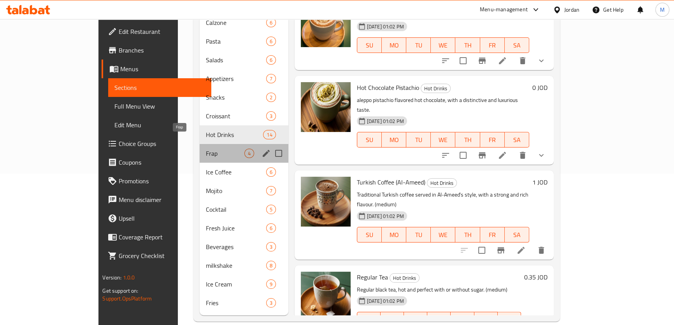
click at [206, 149] on span "Frap" at bounding box center [225, 153] width 38 height 9
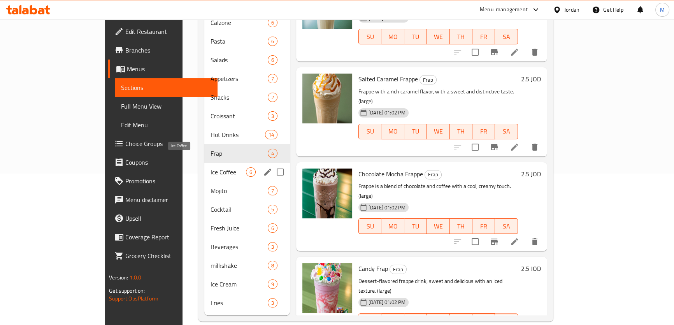
click at [210, 167] on span "Ice Coffee" at bounding box center [227, 171] width 35 height 9
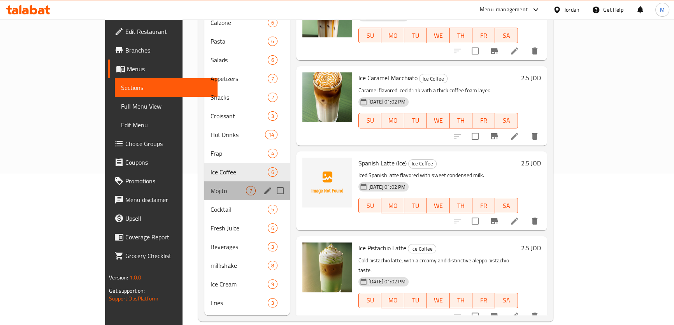
click at [204, 181] on div "Mojito 7" at bounding box center [247, 190] width 86 height 19
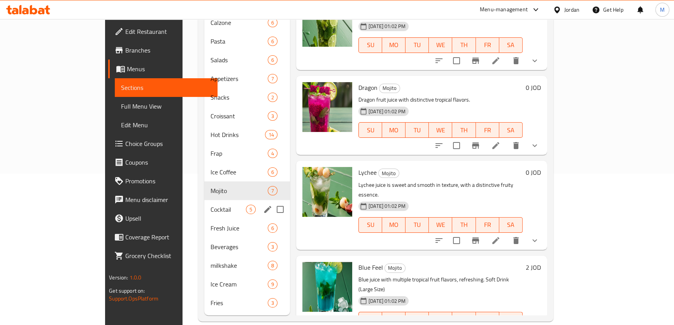
click at [210, 205] on span "Cocktail" at bounding box center [227, 209] width 35 height 9
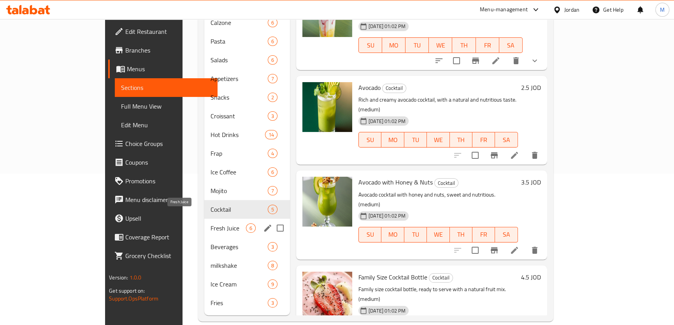
click at [210, 223] on span "Fresh Juice" at bounding box center [227, 227] width 35 height 9
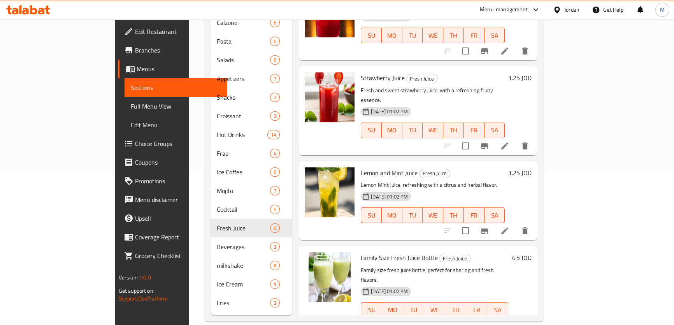
click at [361, 252] on span "Family Size Fresh Juice Bottle" at bounding box center [399, 258] width 77 height 12
copy h6 "Family Size Fresh Juice Bottle"
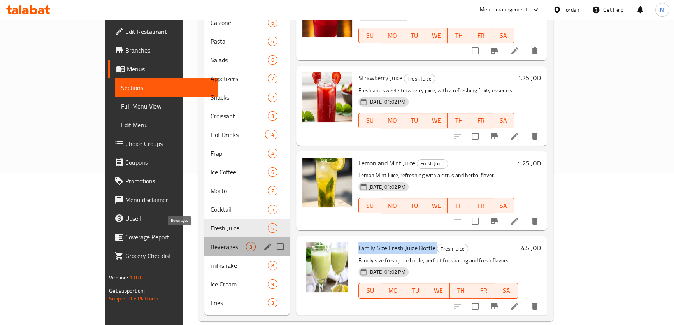
click at [210, 242] on span "Beverages" at bounding box center [227, 246] width 35 height 9
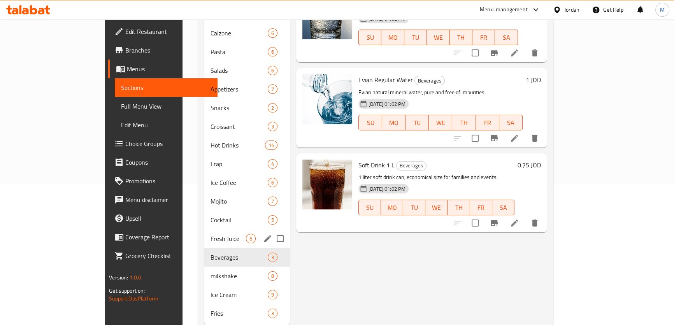
scroll to position [151, 0]
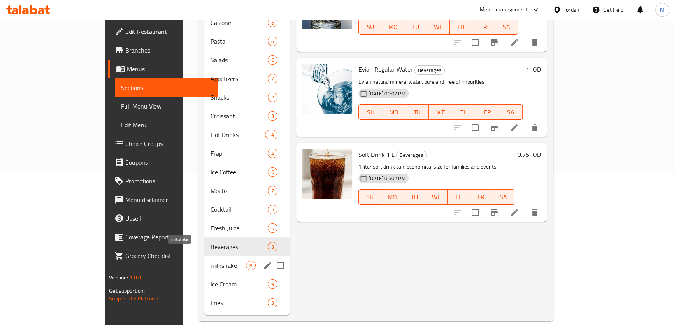
click at [210, 261] on span "milkshake" at bounding box center [227, 265] width 35 height 9
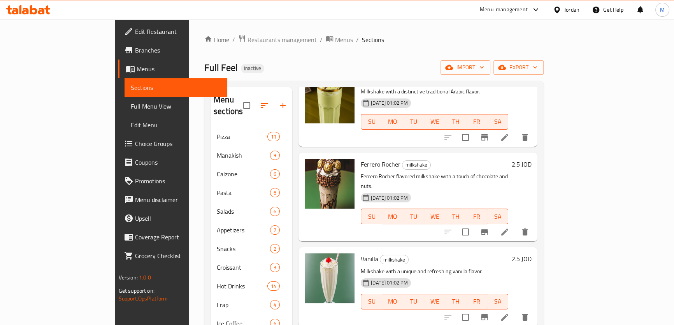
scroll to position [331, 0]
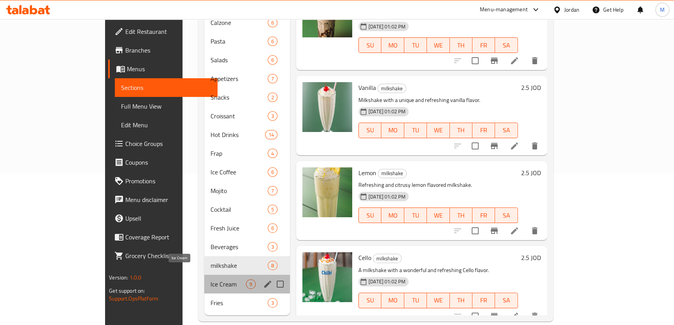
click at [210, 279] on span "Ice Cream" at bounding box center [227, 283] width 35 height 9
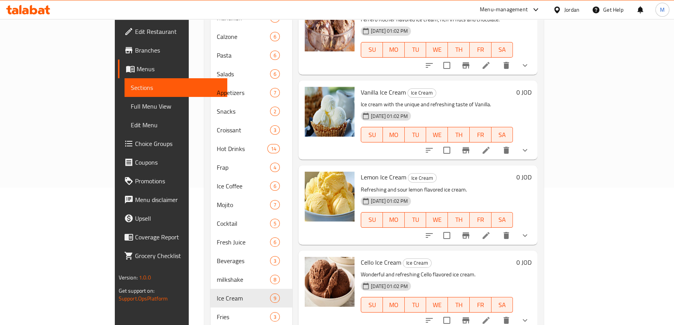
scroll to position [151, 0]
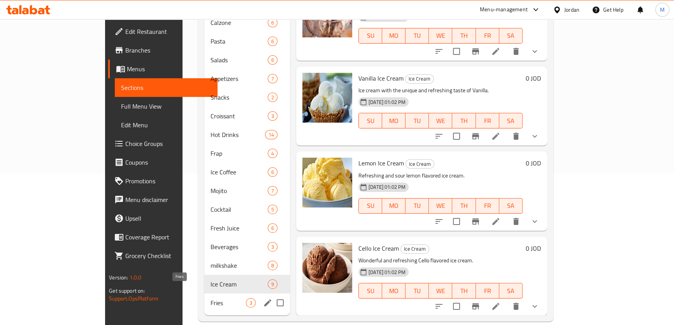
click at [210, 298] on span "Fries" at bounding box center [227, 302] width 35 height 9
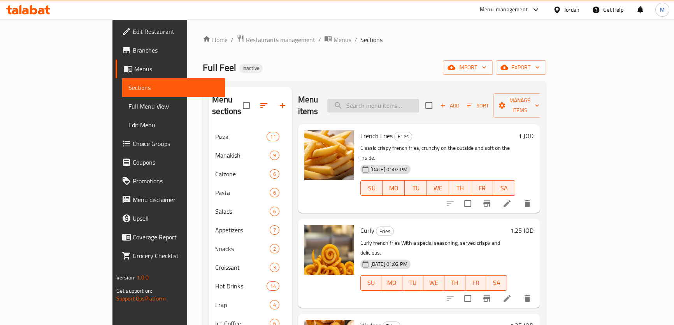
click at [417, 99] on input "search" at bounding box center [373, 106] width 92 height 14
paste input "Family Size Fresh Juice Bottle"
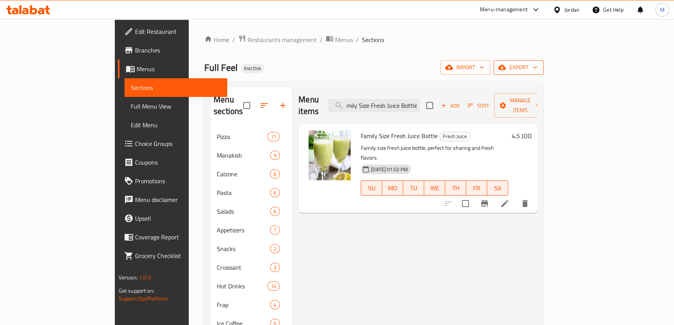
type input "Family Size Fresh Juice Bottle"
click at [537, 71] on span "export" at bounding box center [518, 68] width 38 height 10
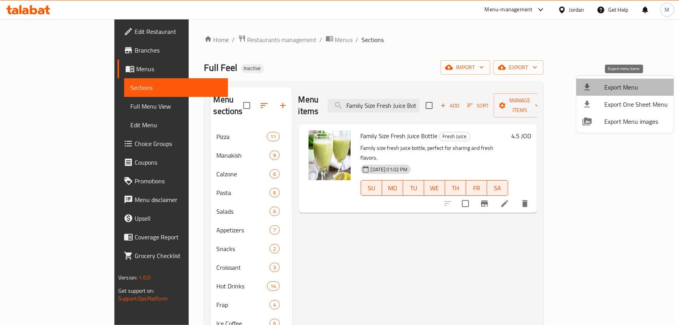
click at [627, 91] on span "Export Menu" at bounding box center [635, 86] width 63 height 9
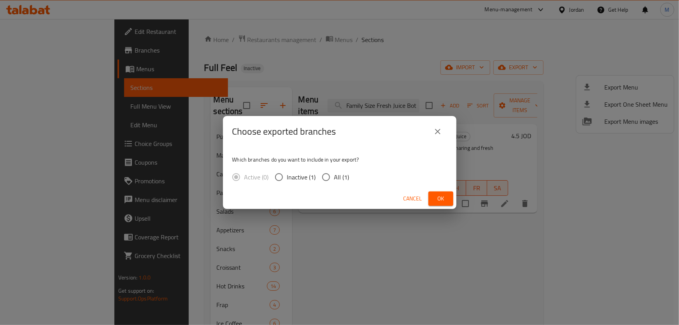
click at [337, 180] on span "All (1)" at bounding box center [341, 176] width 15 height 9
click at [334, 180] on input "All (1)" at bounding box center [326, 177] width 16 height 16
radio input "true"
click at [439, 199] on span "Ok" at bounding box center [440, 199] width 12 height 10
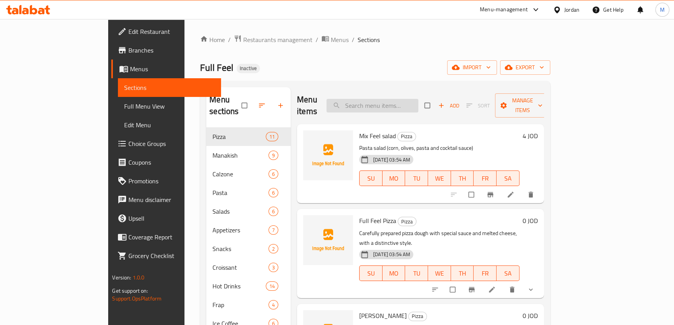
click at [418, 104] on input "search" at bounding box center [372, 106] width 92 height 14
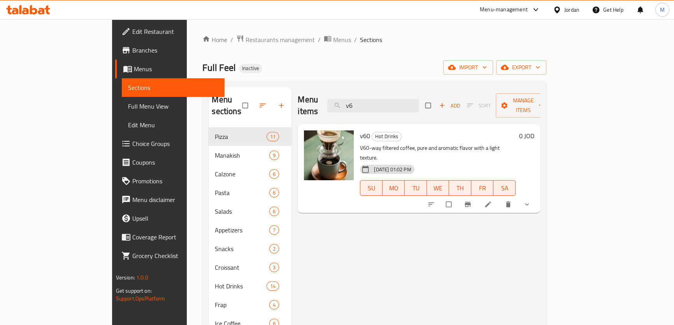
drag, startPoint x: 411, startPoint y: 96, endPoint x: 337, endPoint y: 86, distance: 74.2
click at [342, 86] on div "Menu sections Pizza 11 Manakish 9 Calzone 6 Pasta 6 Salads 6 Appetizers 7 Snack…" at bounding box center [374, 277] width 344 height 392
paste input "Mix Cheese"
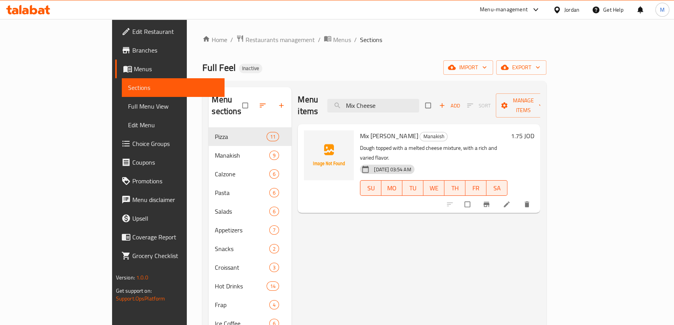
drag, startPoint x: 425, startPoint y: 99, endPoint x: 306, endPoint y: 89, distance: 119.4
click at [306, 89] on div "Menu items Mix Cheese Add Sort Manage items" at bounding box center [419, 105] width 242 height 37
paste input "ango"
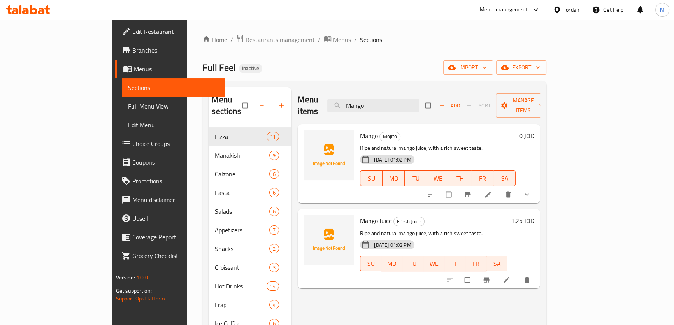
drag, startPoint x: 415, startPoint y: 103, endPoint x: 258, endPoint y: 85, distance: 157.4
click at [262, 85] on div "Menu sections Pizza 11 Manakish 9 Calzone 6 Pasta 6 Salads 6 Appetizers 7 Snack…" at bounding box center [374, 277] width 344 height 392
paste input "Lemon"
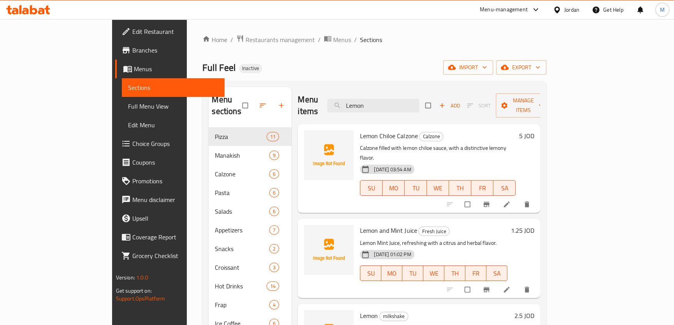
drag, startPoint x: 412, startPoint y: 103, endPoint x: 259, endPoint y: 84, distance: 154.5
click at [263, 85] on div "Menu sections Pizza 11 Manakish 9 Calzone 6 Pasta 6 Salads 6 Appetizers 7 Snack…" at bounding box center [374, 277] width 344 height 392
paste input "Kiwi"
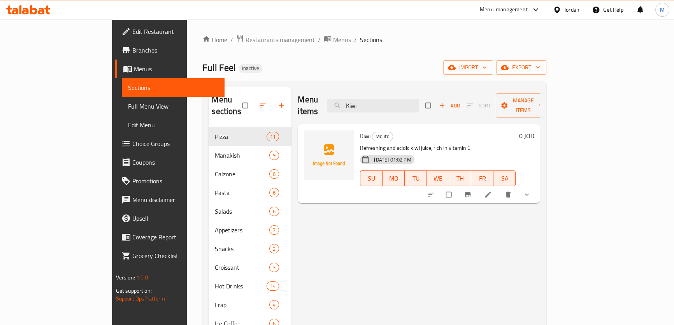
type input "Kiwi"
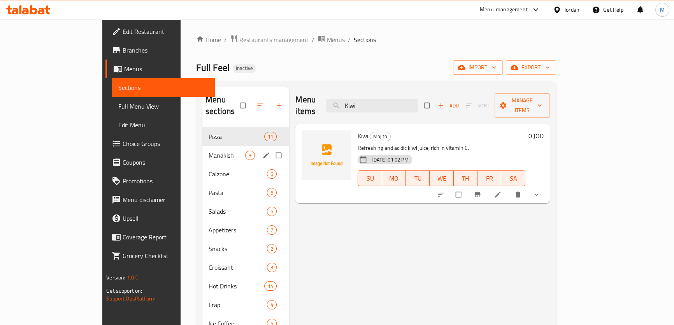
click at [208, 151] on span "Manakish" at bounding box center [226, 155] width 37 height 9
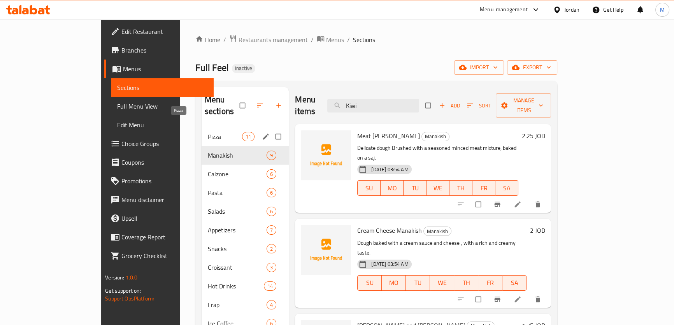
click at [208, 132] on span "Pizza" at bounding box center [225, 136] width 34 height 9
